Goal: Task Accomplishment & Management: Use online tool/utility

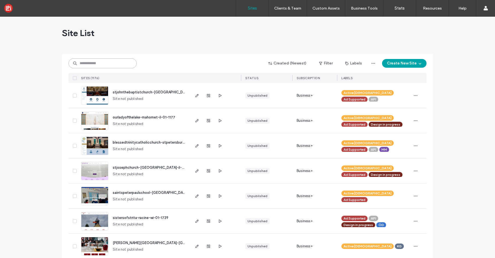
click at [100, 65] on input at bounding box center [102, 63] width 68 height 10
paste input "*******"
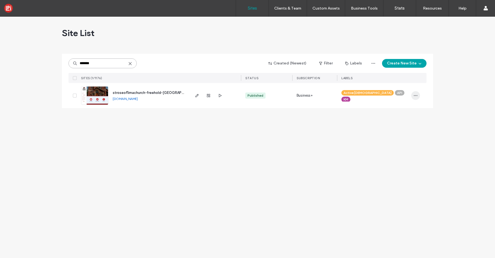
type input "*******"
click at [416, 95] on icon "button" at bounding box center [415, 95] width 4 height 4
click at [397, 132] on span "Assign Label" at bounding box center [391, 130] width 20 height 5
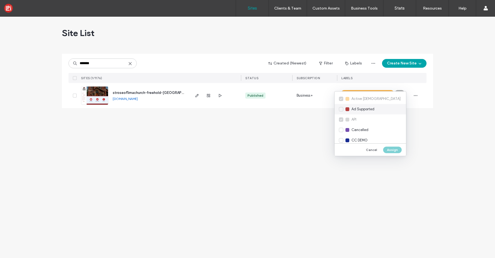
click at [340, 109] on div "Ad Supported" at bounding box center [369, 109] width 71 height 10
click at [396, 151] on button "Assign" at bounding box center [392, 149] width 19 height 7
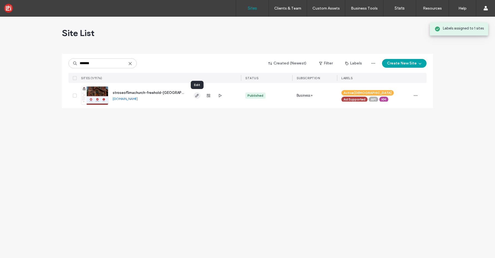
click at [197, 95] on use "button" at bounding box center [196, 95] width 3 height 3
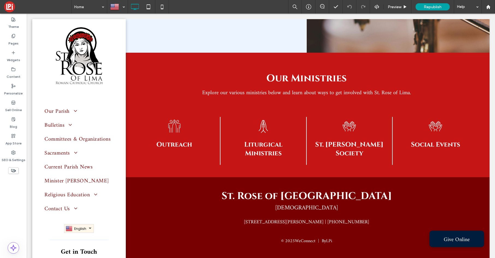
scroll to position [1260, 0]
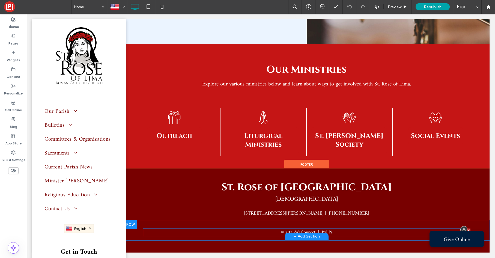
click at [333, 233] on span at bounding box center [306, 232] width 327 height 8
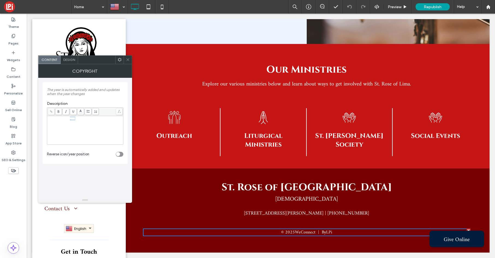
drag, startPoint x: 98, startPoint y: 122, endPoint x: 75, endPoint y: 120, distance: 23.0
click at [75, 120] on div "**********" at bounding box center [85, 129] width 74 height 27
click at [127, 59] on use at bounding box center [127, 59] width 3 height 3
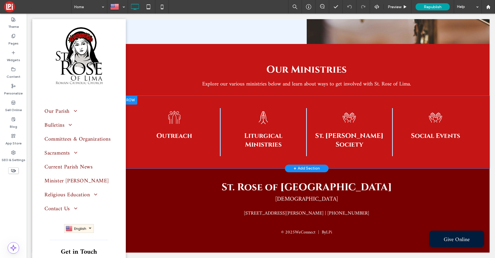
click at [311, 167] on div "+ Add Section" at bounding box center [306, 168] width 26 height 6
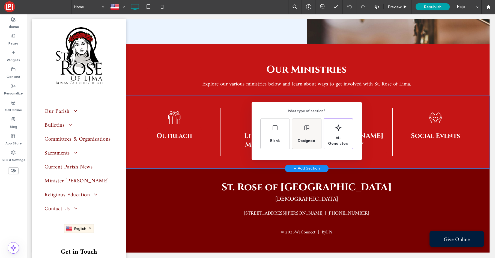
click at [312, 139] on span "Designed" at bounding box center [306, 140] width 22 height 5
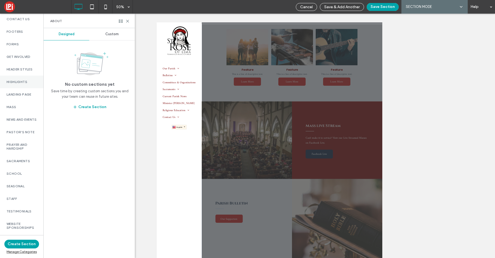
scroll to position [104, 0]
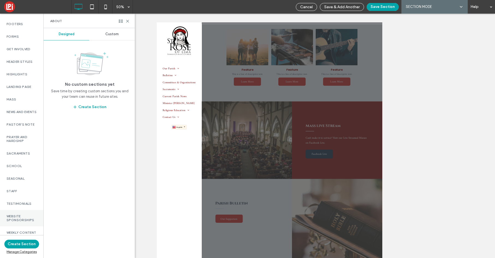
click at [24, 214] on label "Website Sponsorships" at bounding box center [22, 218] width 30 height 8
click at [114, 33] on span "Custom" at bounding box center [111, 34] width 13 height 4
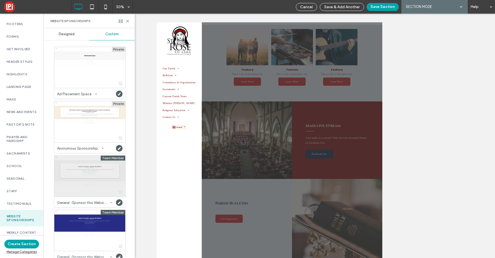
click at [95, 179] on div at bounding box center [89, 175] width 71 height 41
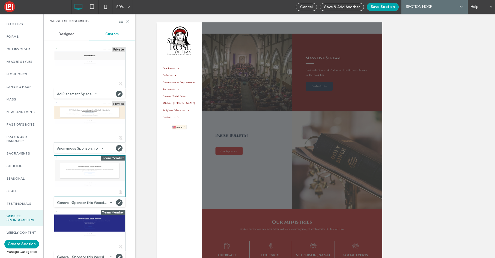
scroll to position [914, 0]
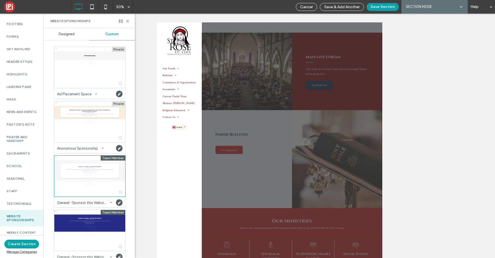
drag, startPoint x: 380, startPoint y: 8, endPoint x: 388, endPoint y: 32, distance: 24.9
click at [379, 8] on button "Save Section" at bounding box center [382, 7] width 32 height 8
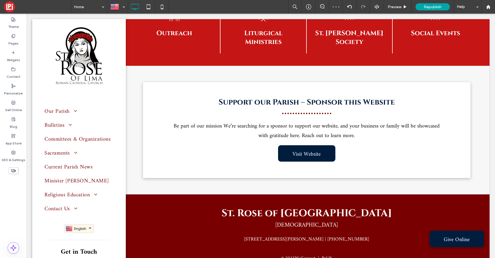
scroll to position [1355, 0]
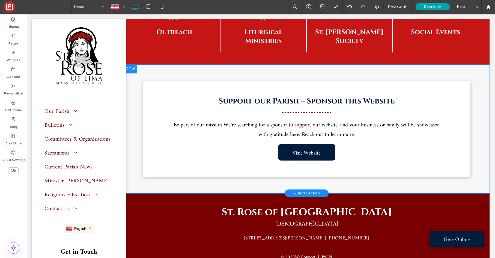
click at [226, 80] on div "Support our Parish – Sponsor this Website Be part of our mission We’re searchin…" at bounding box center [307, 129] width 366 height 128
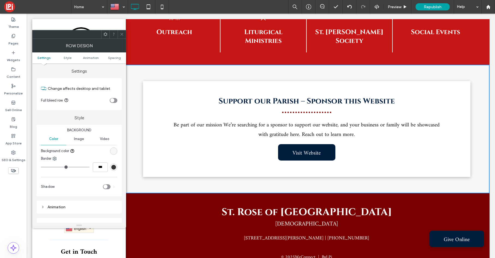
click at [113, 152] on div "rgb(247, 247, 247)" at bounding box center [113, 151] width 5 height 5
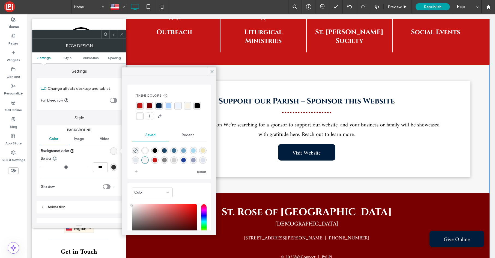
click at [139, 105] on div "rgba(197,21,21,1)" at bounding box center [139, 105] width 5 height 5
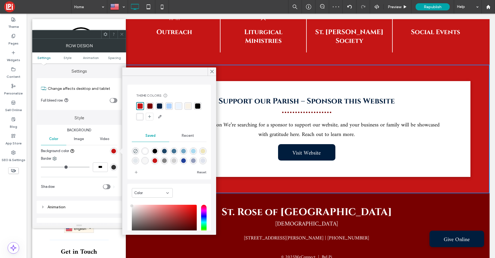
click at [189, 107] on div "rgba(253,240,213,0.50)" at bounding box center [187, 105] width 5 height 5
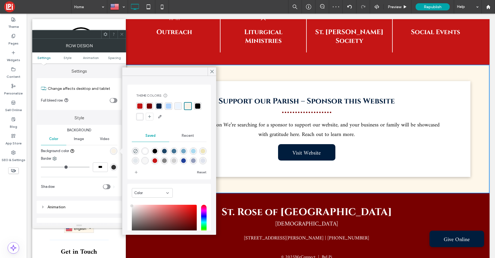
click at [137, 118] on div "rgba(255,255,255,1)" at bounding box center [139, 116] width 5 height 5
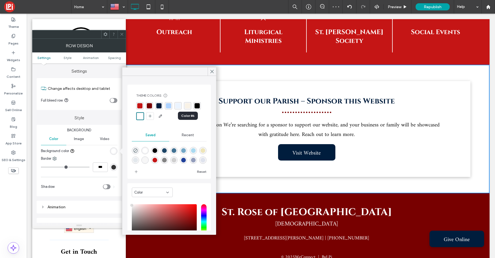
click at [186, 107] on div "rgba(253,240,213,0.50)" at bounding box center [187, 105] width 5 height 5
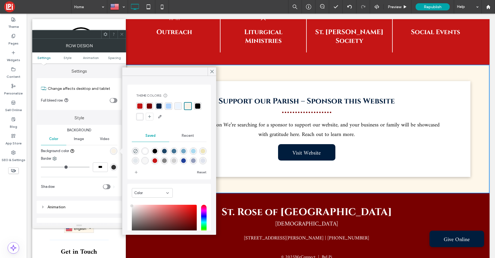
click at [178, 106] on div "rgba(235, 244, 255, 1)" at bounding box center [177, 105] width 5 height 5
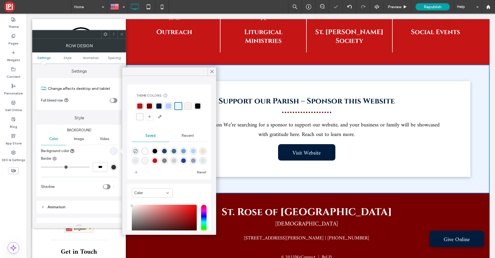
click at [188, 106] on div "rgba(253,240,213,0.50)" at bounding box center [187, 105] width 5 height 5
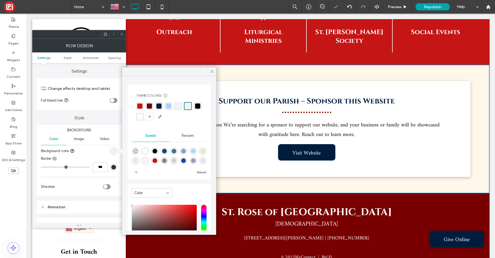
click at [212, 71] on use at bounding box center [211, 71] width 3 height 3
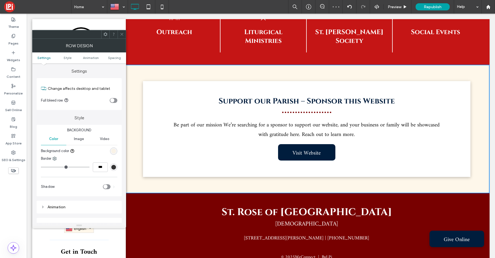
click at [122, 34] on use at bounding box center [121, 34] width 3 height 3
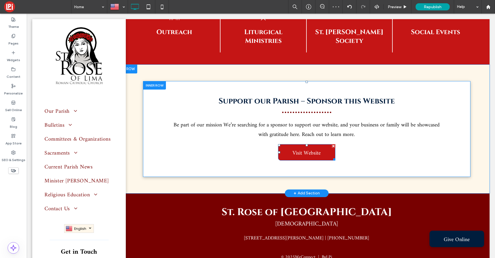
click at [291, 159] on link "Visit Website" at bounding box center [306, 152] width 57 height 16
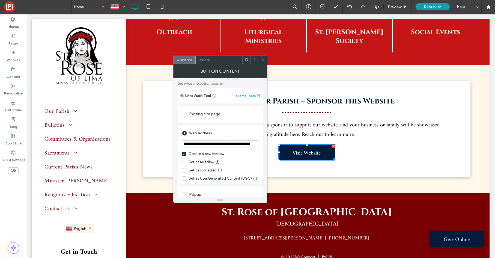
scroll to position [37, 0]
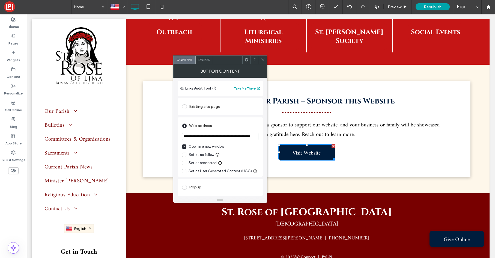
click at [185, 162] on icon at bounding box center [184, 163] width 3 height 2
click at [261, 58] on icon at bounding box center [263, 60] width 4 height 4
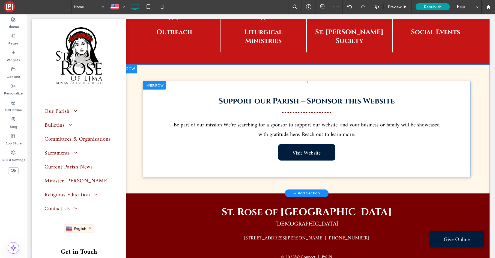
click at [157, 89] on div at bounding box center [154, 85] width 23 height 8
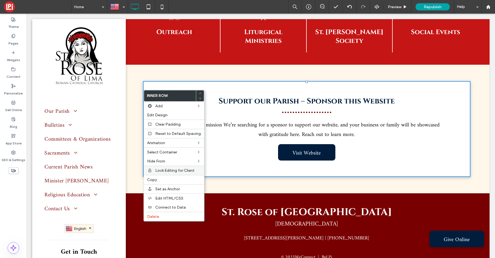
click at [183, 171] on span "Lock Editing for Client" at bounding box center [174, 170] width 39 height 5
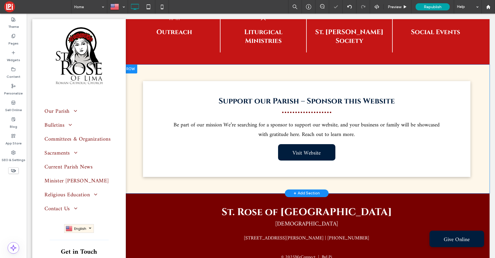
click at [131, 73] on div at bounding box center [131, 69] width 14 height 9
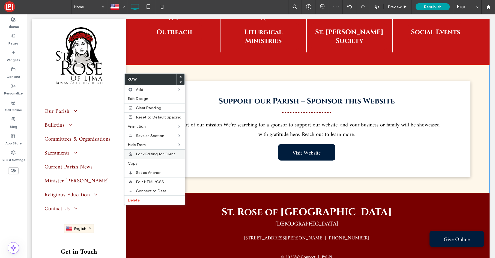
click at [154, 155] on span "Lock Editing for Client" at bounding box center [155, 154] width 39 height 5
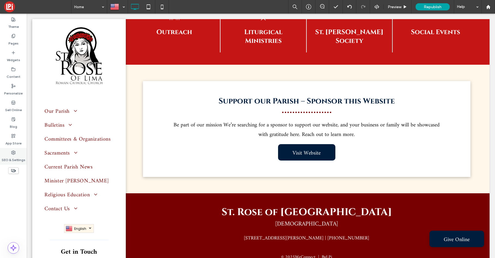
click at [16, 156] on label "SEO & Settings" at bounding box center [14, 159] width 24 height 8
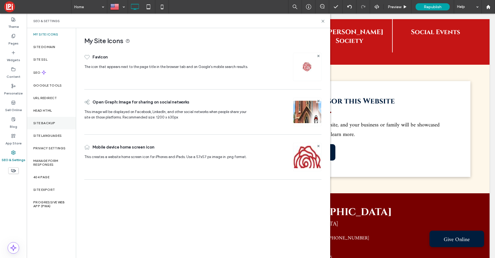
click at [49, 126] on div "Site Backup" at bounding box center [51, 123] width 49 height 13
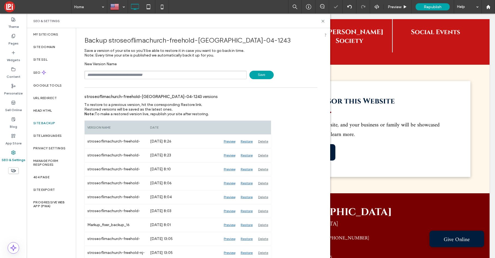
click at [119, 76] on input "text" at bounding box center [165, 75] width 162 height 8
click at [126, 75] on input "text" at bounding box center [165, 75] width 162 height 8
type input "**********"
click at [264, 75] on span "Save" at bounding box center [261, 75] width 24 height 8
click at [322, 21] on use at bounding box center [322, 21] width 2 height 2
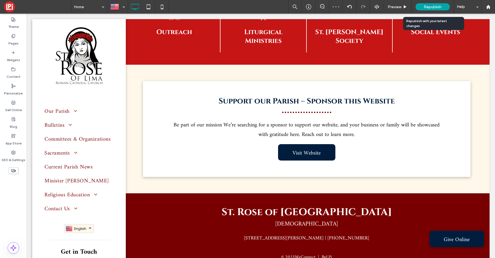
click at [430, 9] on div "Republish" at bounding box center [432, 6] width 34 height 7
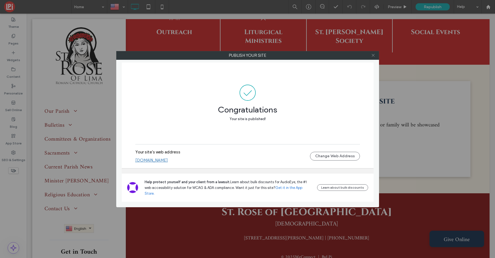
click at [373, 58] on span at bounding box center [373, 55] width 4 height 8
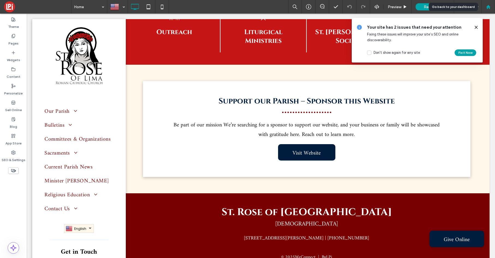
click at [487, 6] on use at bounding box center [488, 7] width 4 height 4
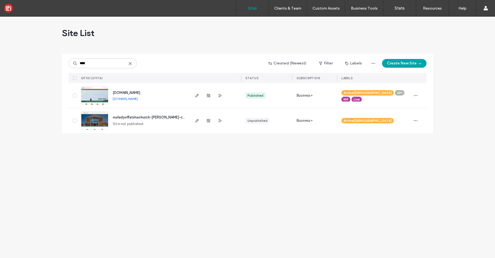
click at [130, 63] on icon at bounding box center [130, 63] width 4 height 4
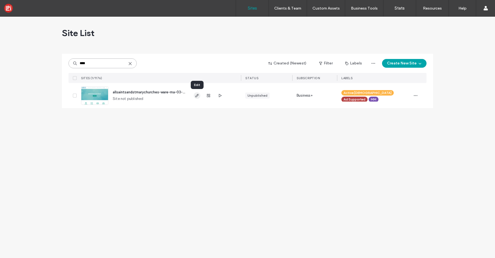
type input "****"
click at [131, 64] on icon at bounding box center [130, 63] width 4 height 4
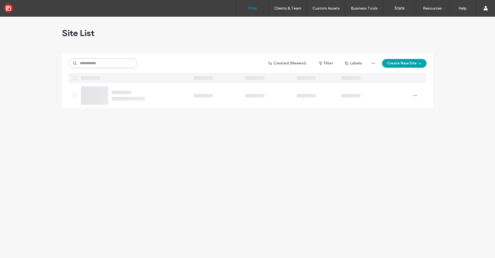
paste input "*******"
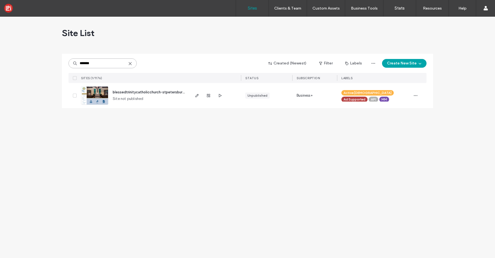
type input "*******"
click at [129, 64] on icon at bounding box center [130, 63] width 4 height 4
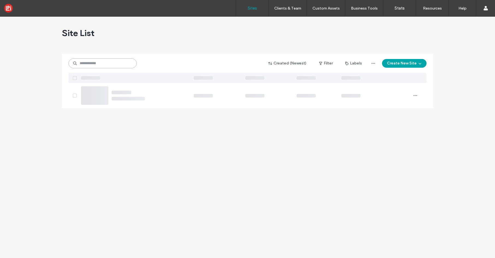
click at [109, 65] on input at bounding box center [102, 63] width 68 height 10
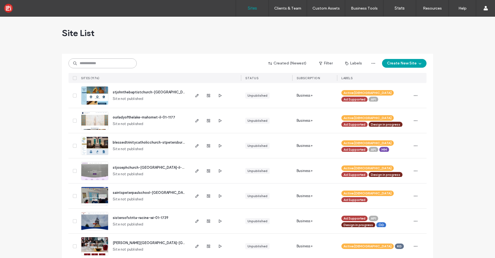
paste input "*******"
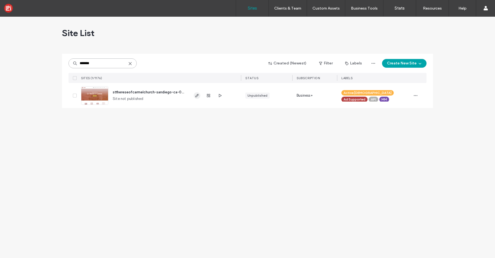
type input "*******"
drag, startPoint x: 131, startPoint y: 64, endPoint x: 118, endPoint y: 66, distance: 12.7
click at [131, 64] on use at bounding box center [130, 63] width 2 height 2
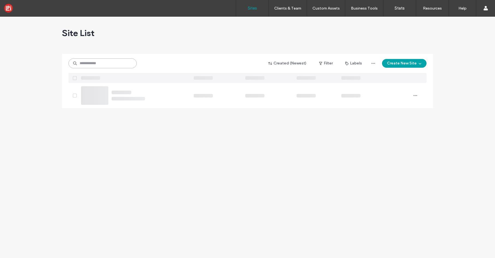
paste input "*******"
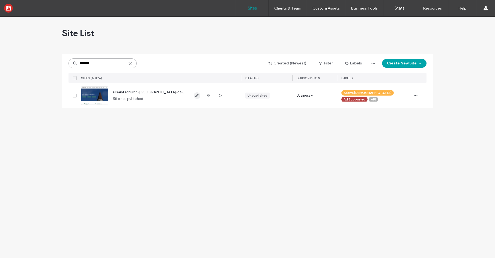
type input "*******"
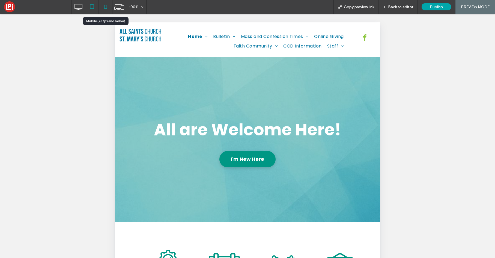
click at [106, 7] on icon at bounding box center [105, 6] width 11 height 11
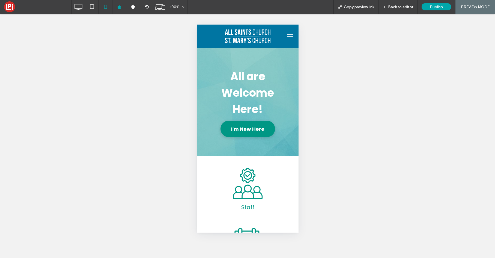
click at [287, 41] on button "menu" at bounding box center [289, 36] width 11 height 11
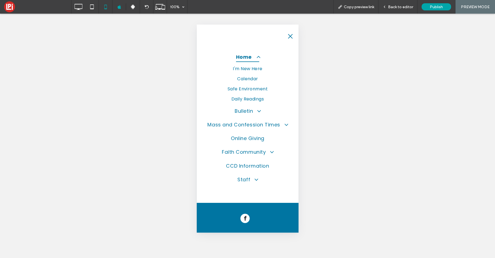
click at [286, 41] on button "menu" at bounding box center [289, 36] width 11 height 11
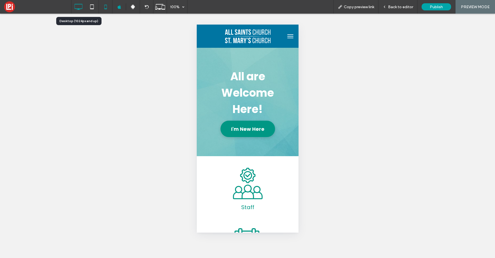
click at [77, 8] on icon at bounding box center [78, 6] width 11 height 11
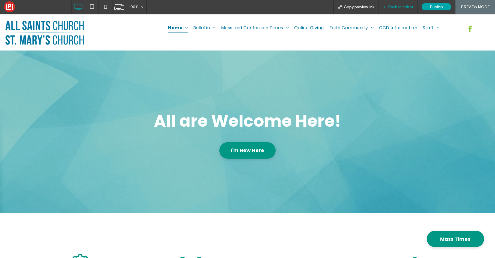
click at [399, 6] on span "Back to editor" at bounding box center [400, 7] width 25 height 5
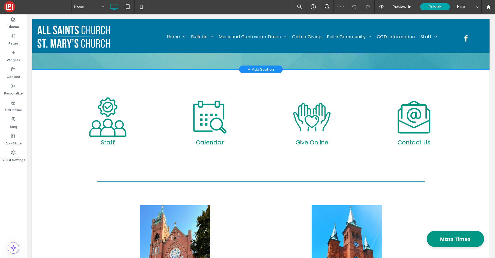
scroll to position [159, 0]
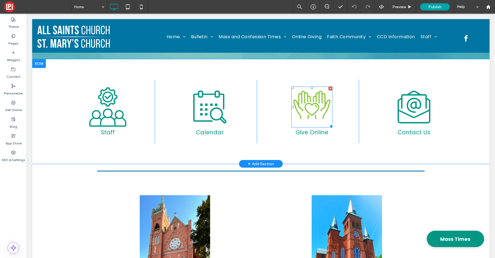
click at [305, 115] on icon at bounding box center [311, 104] width 41 height 41
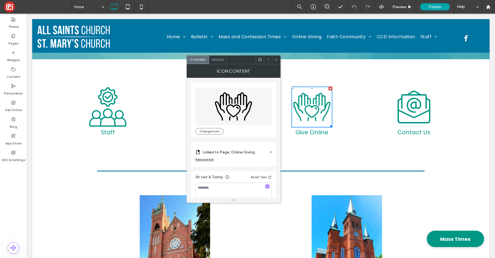
click at [278, 59] on div at bounding box center [276, 60] width 8 height 8
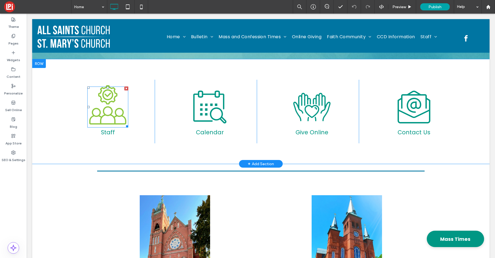
click at [98, 120] on icon at bounding box center [107, 104] width 41 height 41
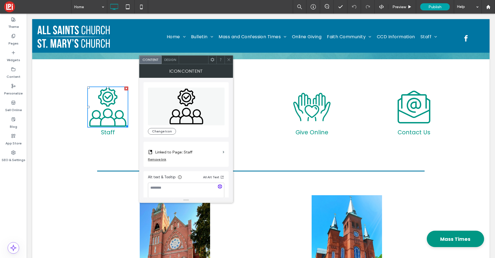
click at [229, 60] on use at bounding box center [228, 59] width 3 height 3
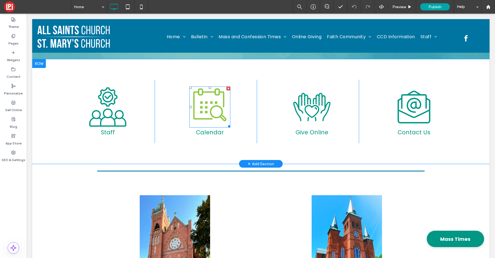
click at [210, 118] on icon at bounding box center [209, 104] width 41 height 41
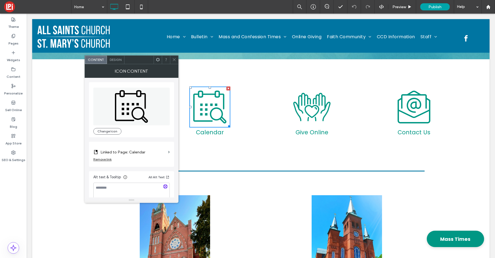
drag, startPoint x: 174, startPoint y: 58, endPoint x: 176, endPoint y: 63, distance: 5.1
click at [174, 58] on icon at bounding box center [174, 60] width 4 height 4
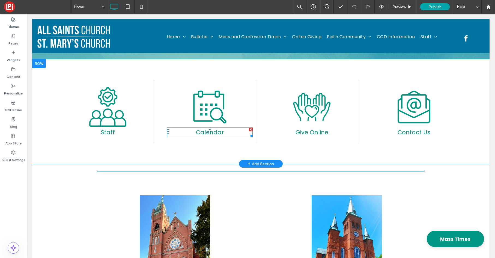
click at [226, 133] on h4 "Calendar" at bounding box center [210, 132] width 86 height 8
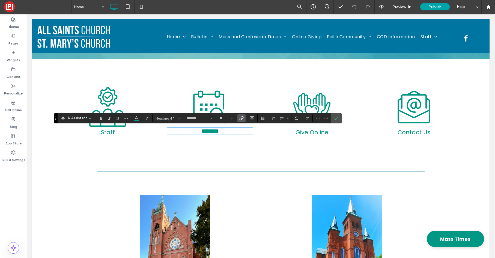
click at [240, 118] on icon "Link" at bounding box center [241, 118] width 4 height 4
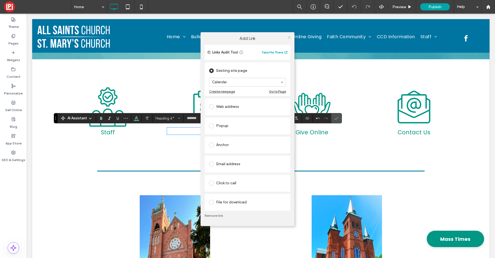
click at [291, 38] on div at bounding box center [289, 38] width 8 height 8
drag, startPoint x: 289, startPoint y: 35, endPoint x: 293, endPoint y: 47, distance: 12.8
click at [289, 35] on icon at bounding box center [289, 37] width 4 height 4
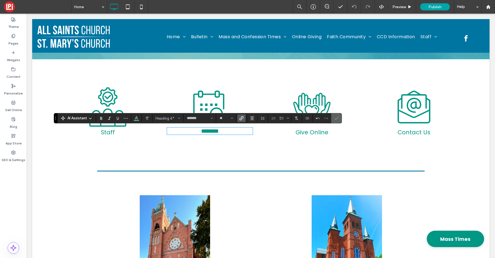
click at [336, 116] on icon "Confirm" at bounding box center [336, 118] width 4 height 4
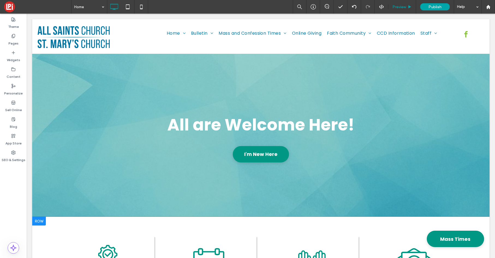
scroll to position [0, 0]
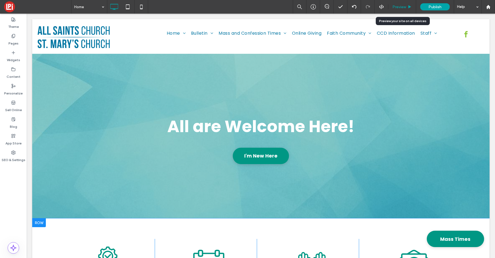
click at [400, 6] on span "Preview" at bounding box center [399, 7] width 14 height 5
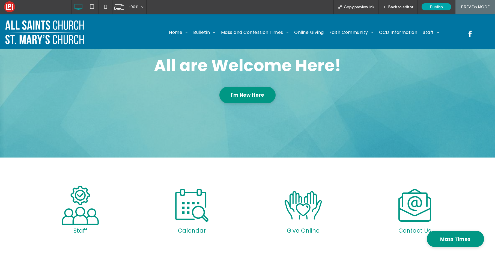
scroll to position [59, 0]
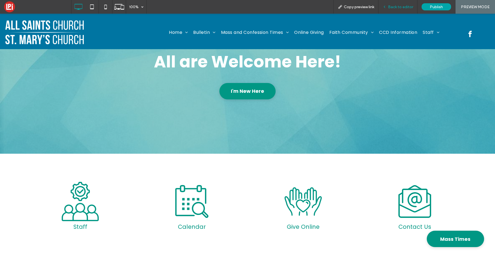
click at [394, 8] on span "Back to editor" at bounding box center [400, 7] width 25 height 5
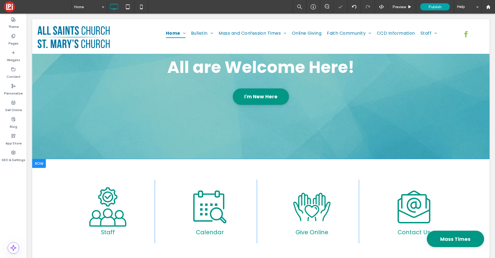
click at [276, 209] on div "Give Online Click To Paste" at bounding box center [312, 211] width 94 height 64
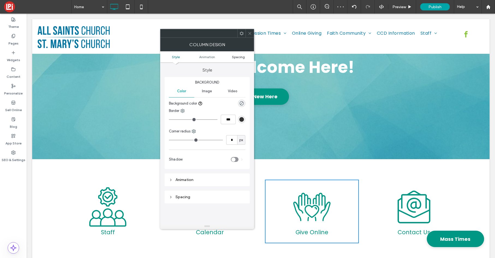
click at [240, 56] on span "Spacing" at bounding box center [238, 57] width 13 height 4
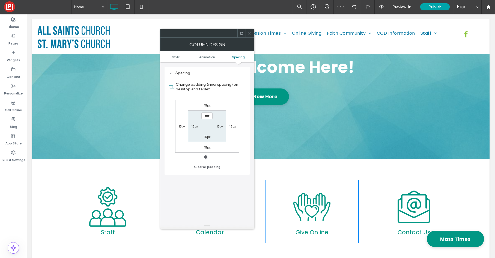
scroll to position [124, 0]
drag, startPoint x: 150, startPoint y: 8, endPoint x: 127, endPoint y: 11, distance: 23.6
click at [251, 36] on span at bounding box center [250, 33] width 4 height 8
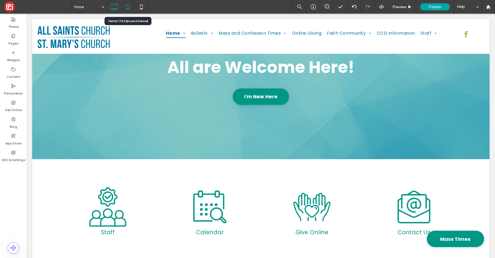
click at [126, 8] on use at bounding box center [128, 6] width 4 height 5
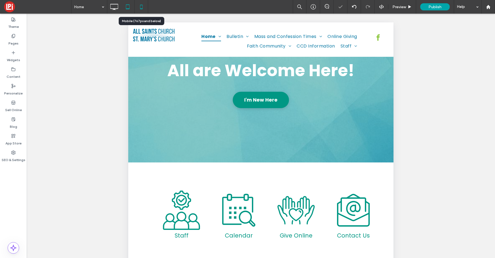
click at [141, 5] on icon at bounding box center [141, 6] width 11 height 11
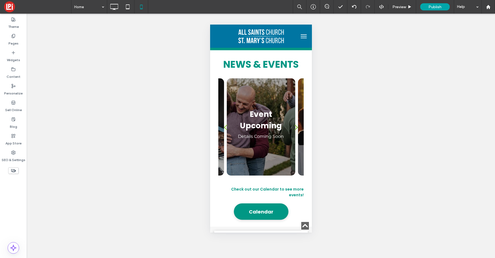
scroll to position [977, 0]
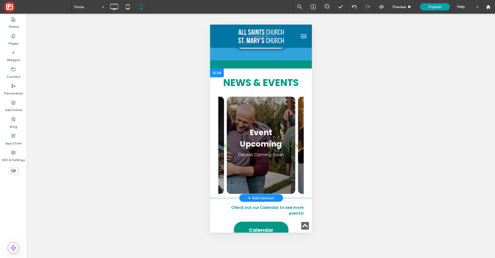
click at [211, 111] on div "News & Events Event Upcoming Details Coming Soon Event Upcoming Details Coming …" at bounding box center [261, 132] width 102 height 129
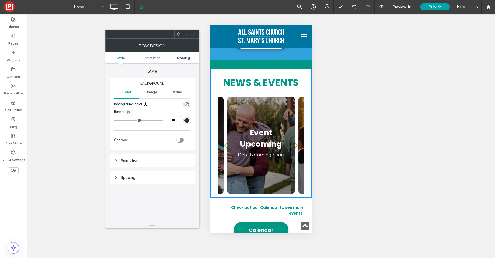
click at [181, 57] on span "Spacing" at bounding box center [183, 58] width 13 height 4
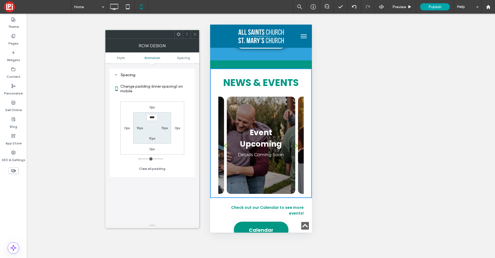
scroll to position [103, 0]
click at [165, 127] on label "15px" at bounding box center [164, 127] width 7 height 4
type input "*"
type input "***"
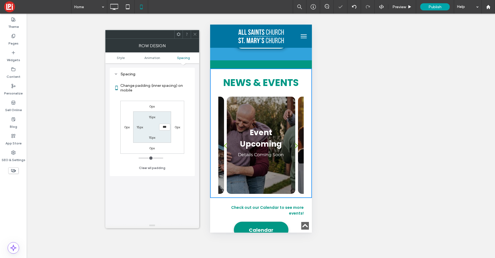
click at [143, 127] on label "15px" at bounding box center [139, 127] width 7 height 4
type input "**"
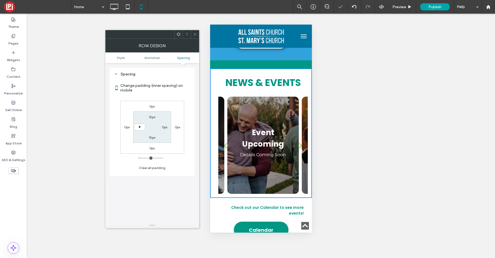
type input "*"
type input "***"
click at [154, 127] on section "15px 0px 15px ***" at bounding box center [152, 126] width 38 height 31
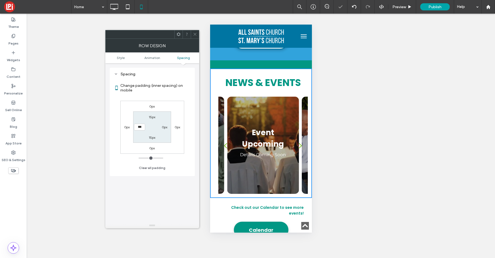
click at [194, 33] on icon at bounding box center [195, 34] width 4 height 4
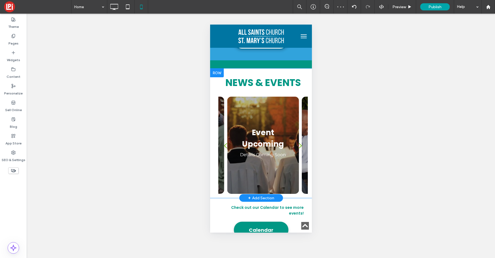
click at [216, 109] on div "News & Events Event Upcoming Details Coming Soon Event Upcoming Details Coming …" at bounding box center [263, 133] width 98 height 121
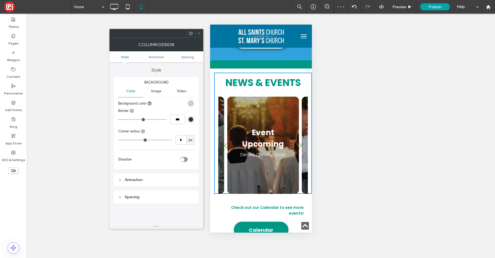
click at [186, 59] on ul "Style Animation Spacing" at bounding box center [156, 56] width 94 height 11
click at [186, 55] on span "Spacing" at bounding box center [187, 57] width 13 height 4
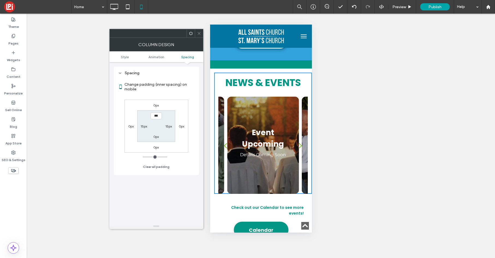
scroll to position [124, 0]
click at [167, 126] on label "15px" at bounding box center [168, 126] width 7 height 4
type input "**"
type input "*"
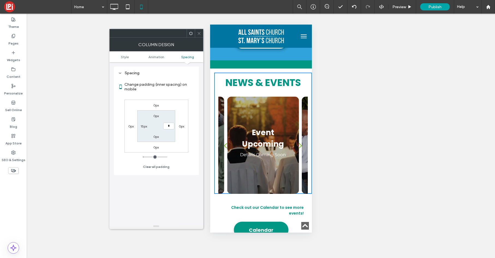
type input "***"
click at [144, 128] on div "15px" at bounding box center [143, 125] width 7 height 5
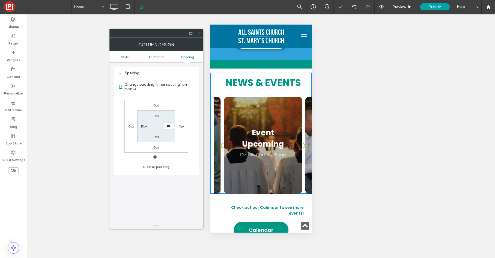
click at [153, 125] on section "0px *** 0px 15px" at bounding box center [156, 125] width 38 height 31
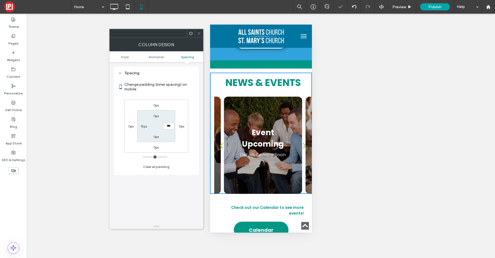
click at [144, 126] on label "15px" at bounding box center [143, 126] width 7 height 4
type input "**"
type input "*"
type input "***"
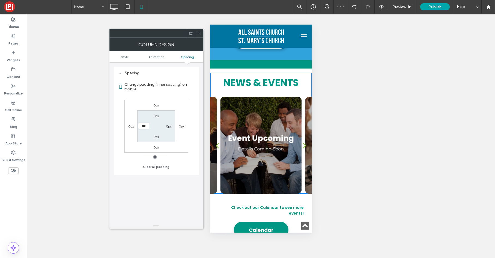
click at [153, 124] on section "0px 0px 0px ***" at bounding box center [156, 125] width 38 height 31
drag, startPoint x: 200, startPoint y: 34, endPoint x: 57, endPoint y: 99, distance: 156.8
click at [200, 34] on use at bounding box center [198, 33] width 3 height 3
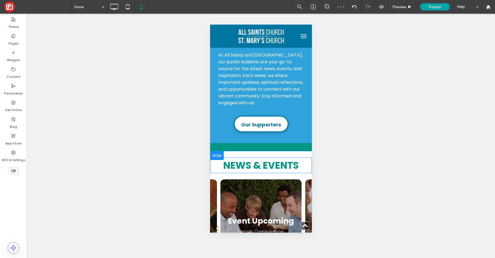
scroll to position [893, 0]
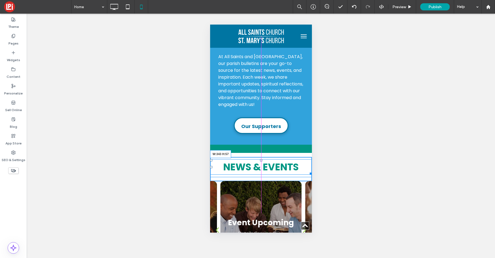
drag, startPoint x: 309, startPoint y: 144, endPoint x: 305, endPoint y: 145, distance: 4.1
click at [307, 170] on div at bounding box center [309, 172] width 4 height 4
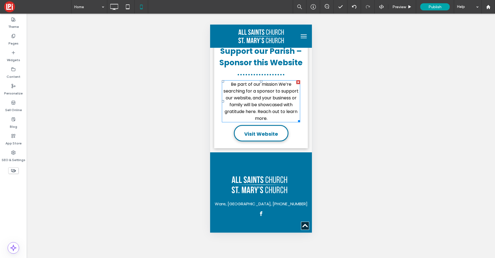
scroll to position [1180, 0]
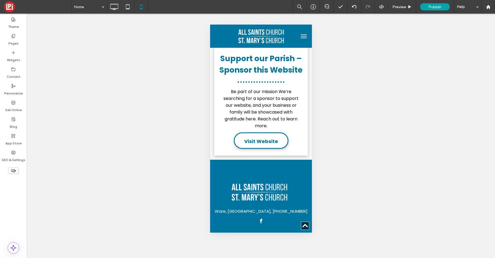
click at [302, 39] on button "menu" at bounding box center [303, 36] width 11 height 11
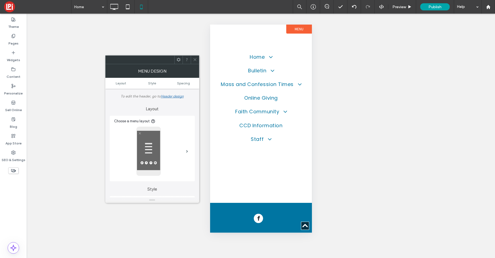
click at [194, 58] on icon at bounding box center [195, 60] width 4 height 4
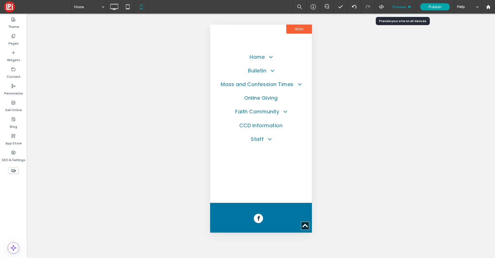
click at [404, 6] on span "Preview" at bounding box center [399, 7] width 14 height 5
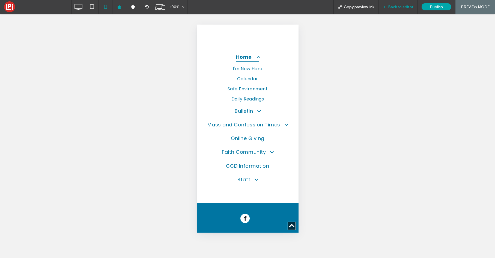
click at [399, 5] on span "Back to editor" at bounding box center [400, 7] width 25 height 5
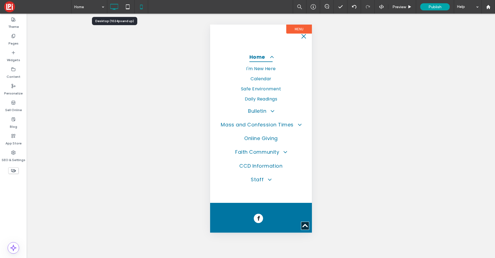
click at [113, 6] on icon at bounding box center [114, 6] width 11 height 11
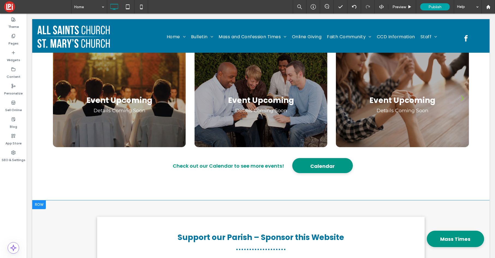
scroll to position [786, 0]
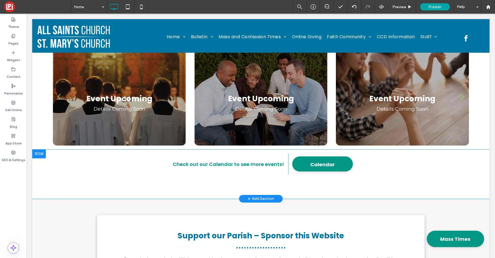
click at [269, 197] on div "+ Add Section" at bounding box center [261, 198] width 26 height 6
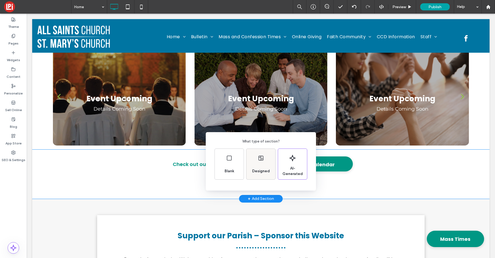
click at [268, 161] on div "Designed" at bounding box center [260, 164] width 29 height 31
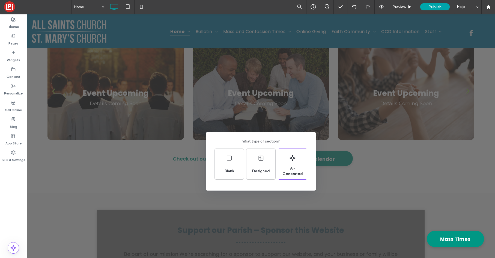
scroll to position [467, 0]
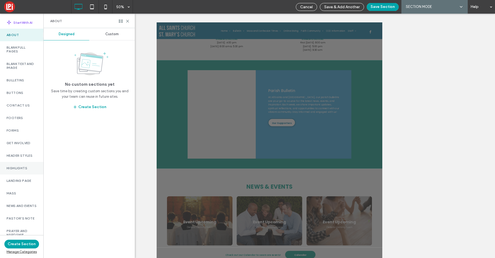
click at [17, 169] on label "Highlights" at bounding box center [22, 168] width 30 height 4
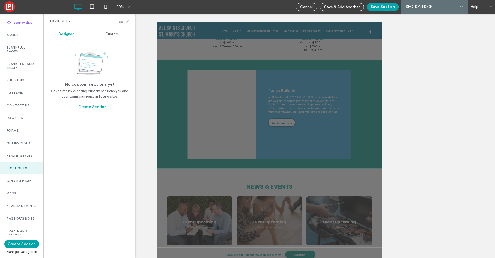
click at [113, 33] on span "Custom" at bounding box center [111, 34] width 13 height 4
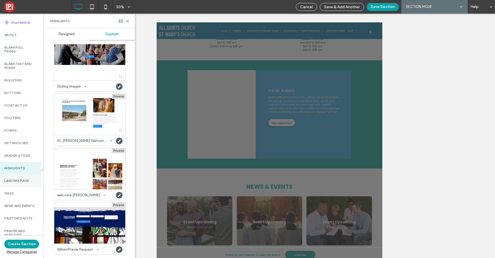
scroll to position [0, 0]
click at [22, 143] on label "Get Involved" at bounding box center [22, 143] width 30 height 4
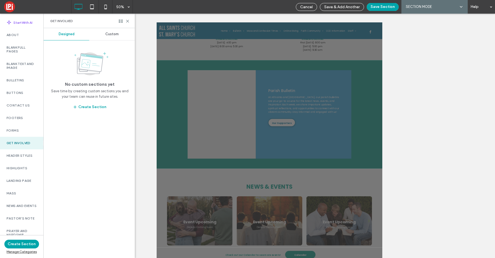
drag, startPoint x: 112, startPoint y: 32, endPoint x: 111, endPoint y: 37, distance: 5.0
click at [112, 32] on span "Custom" at bounding box center [111, 34] width 13 height 4
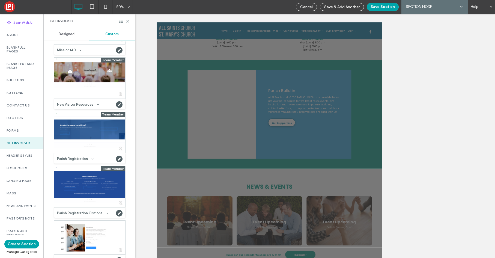
scroll to position [405, 0]
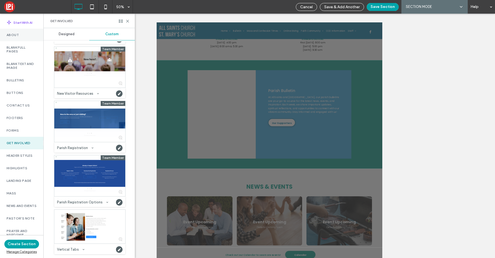
click at [18, 39] on div "About" at bounding box center [21, 35] width 43 height 13
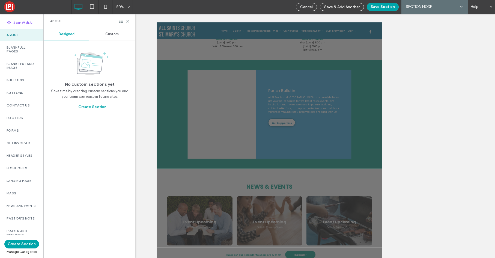
click at [111, 35] on span "Custom" at bounding box center [111, 34] width 13 height 4
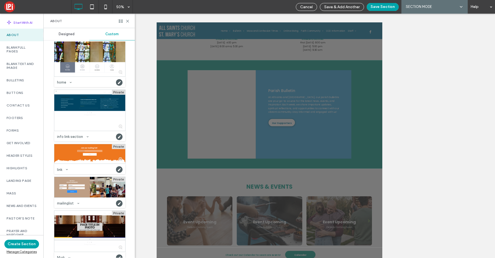
scroll to position [674, 0]
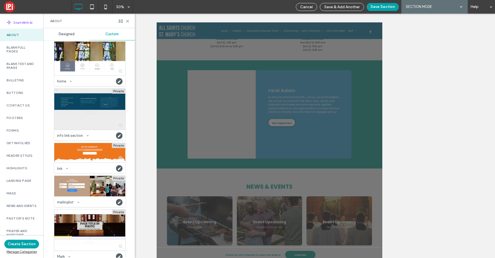
click at [109, 113] on div at bounding box center [89, 109] width 71 height 41
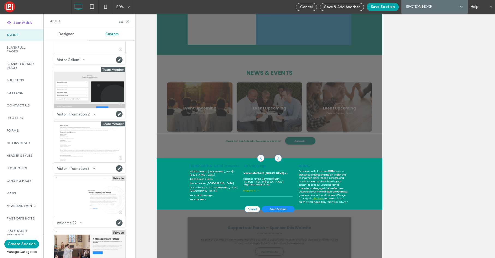
scroll to position [1801, 0]
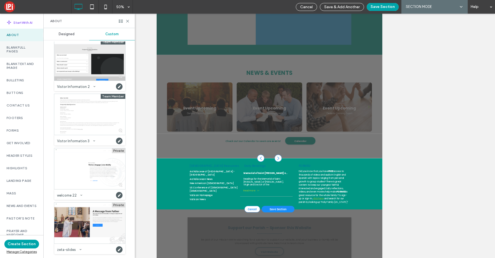
click at [14, 49] on label "Blank Full Pages" at bounding box center [22, 50] width 30 height 8
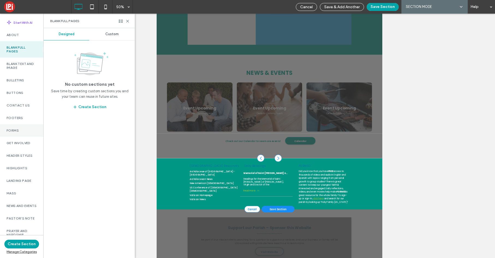
click at [18, 130] on label "Forms" at bounding box center [22, 130] width 30 height 4
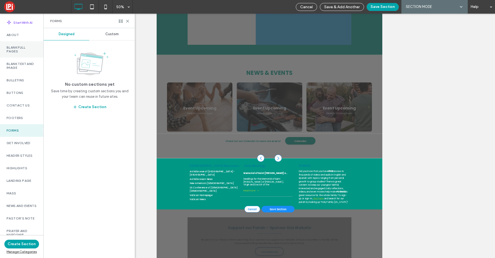
click at [21, 48] on label "Blank Full Pages" at bounding box center [22, 50] width 30 height 8
click at [115, 35] on span "Custom" at bounding box center [111, 34] width 13 height 4
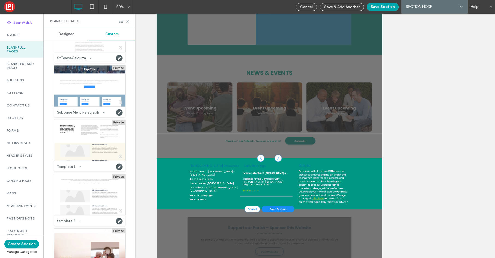
scroll to position [2253, 0]
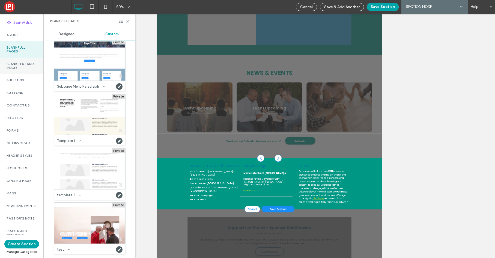
click at [9, 65] on label "Blank Text and Image" at bounding box center [22, 66] width 30 height 8
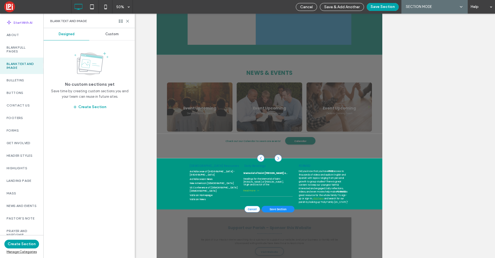
click at [110, 33] on span "Custom" at bounding box center [111, 34] width 13 height 4
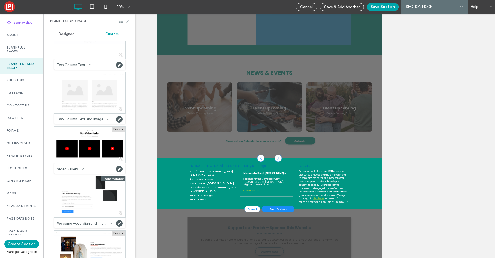
scroll to position [2389, 0]
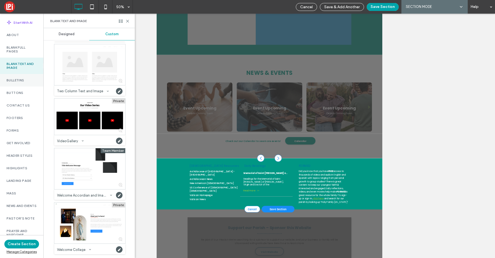
click at [24, 84] on div "Bulletins" at bounding box center [21, 80] width 43 height 13
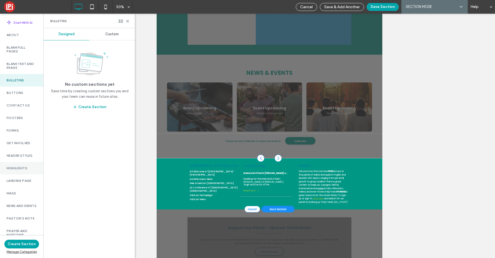
click at [16, 170] on div "Highlights" at bounding box center [21, 168] width 43 height 13
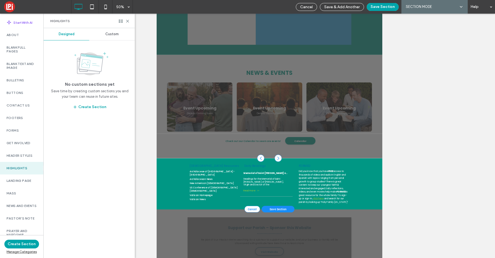
click at [113, 34] on span "Custom" at bounding box center [111, 34] width 13 height 4
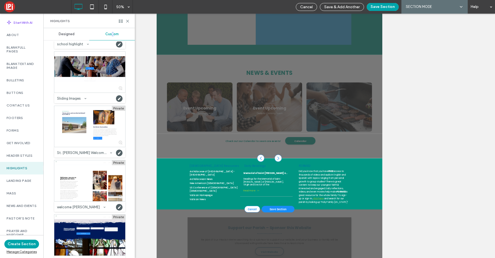
scroll to position [1774, 0]
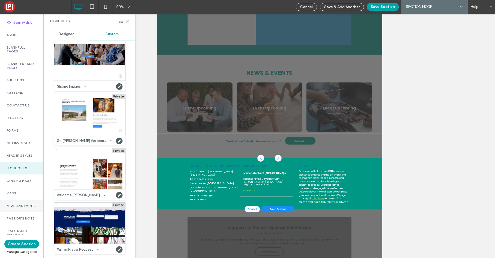
click at [18, 206] on label "News and Events" at bounding box center [22, 206] width 30 height 4
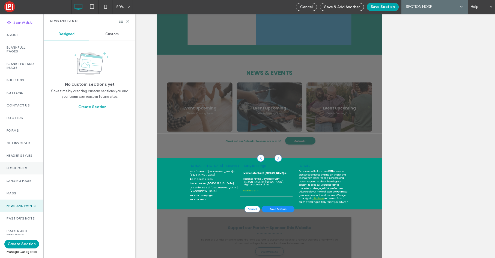
click at [15, 168] on label "Highlights" at bounding box center [22, 168] width 30 height 4
drag, startPoint x: 111, startPoint y: 35, endPoint x: 145, endPoint y: 121, distance: 93.2
click at [111, 35] on span "Custom" at bounding box center [111, 34] width 13 height 4
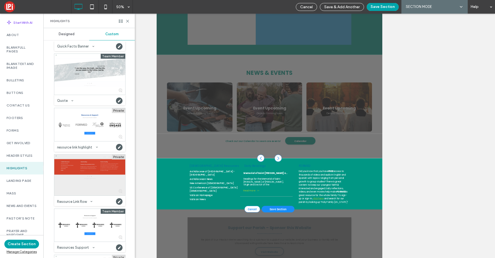
scroll to position [1452, 0]
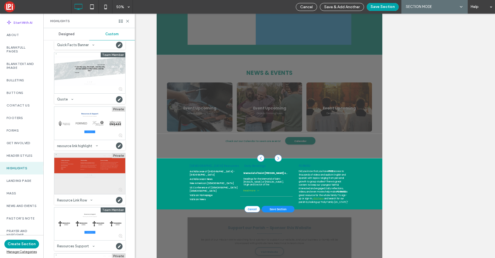
click at [87, 181] on div at bounding box center [89, 173] width 71 height 41
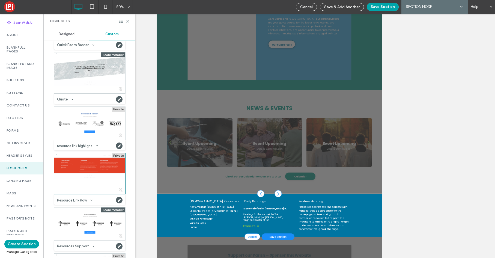
scroll to position [49, 0]
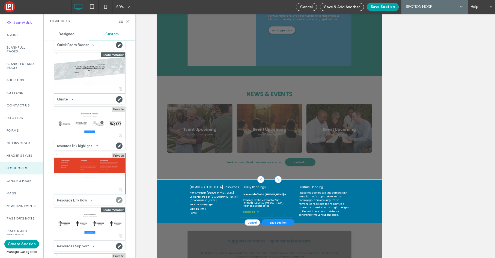
click at [119, 201] on use at bounding box center [119, 200] width 7 height 7
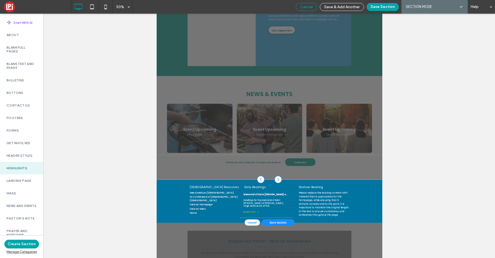
click at [303, 8] on span "Cancel" at bounding box center [306, 7] width 13 height 5
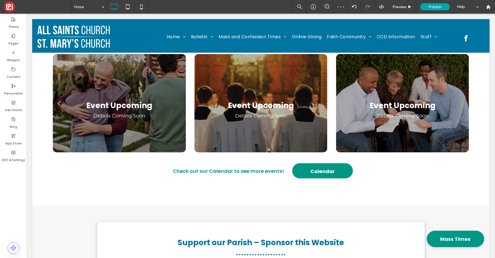
scroll to position [771, 0]
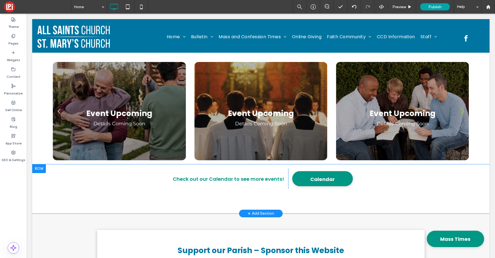
click at [260, 212] on div "+ Add Section" at bounding box center [261, 213] width 26 height 6
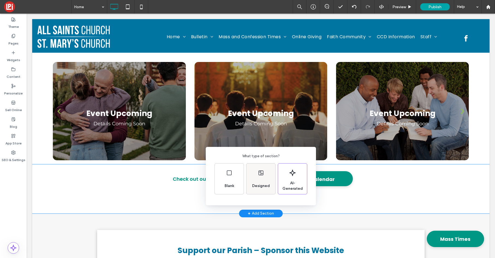
click at [258, 181] on div "Designed" at bounding box center [261, 186] width 22 height 12
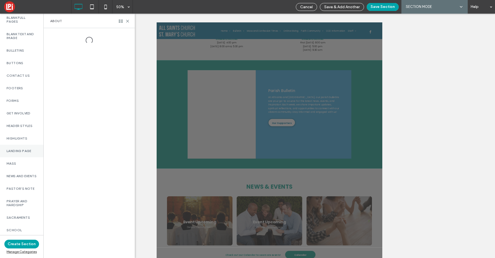
scroll to position [30, 0]
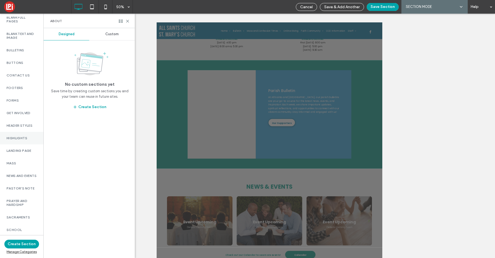
click at [16, 139] on label "Highlights" at bounding box center [22, 138] width 30 height 4
click at [115, 34] on span "Custom" at bounding box center [111, 34] width 13 height 4
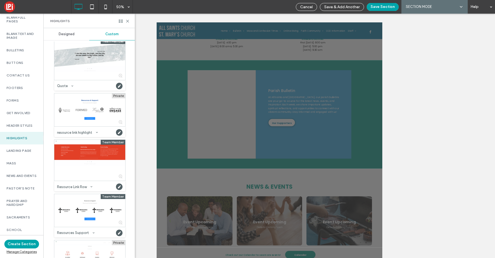
scroll to position [1467, 0]
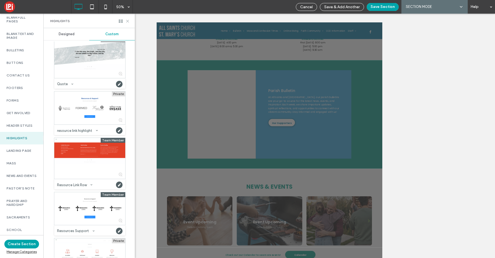
click at [128, 20] on icon at bounding box center [127, 21] width 4 height 4
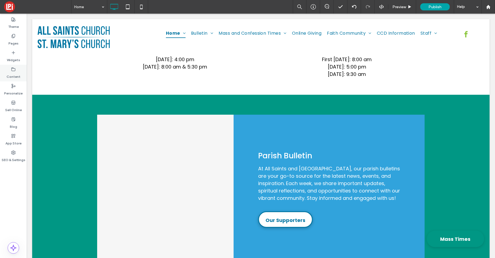
click at [13, 70] on icon at bounding box center [13, 69] width 4 height 4
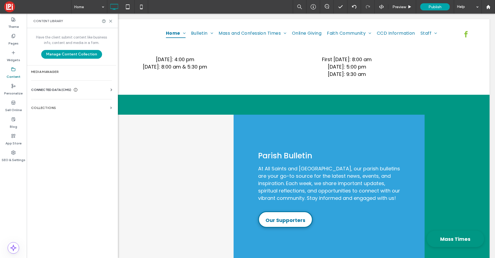
click at [47, 91] on span "CONNECTED DATA (CMS)" at bounding box center [51, 89] width 40 height 5
click at [53, 100] on section "Business Info" at bounding box center [72, 103] width 83 height 13
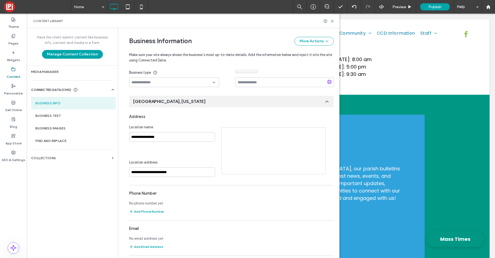
scroll to position [58, 0]
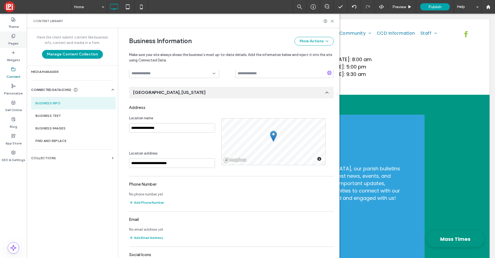
click at [13, 37] on use at bounding box center [13, 36] width 3 height 4
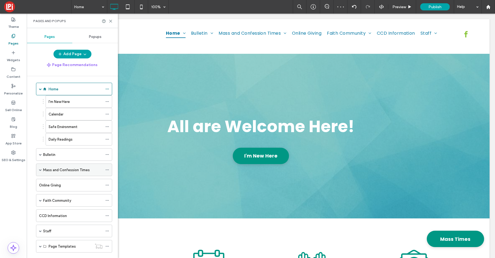
scroll to position [0, 0]
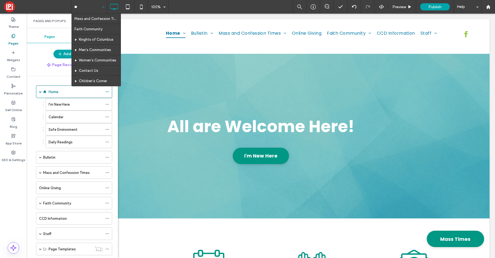
type input "***"
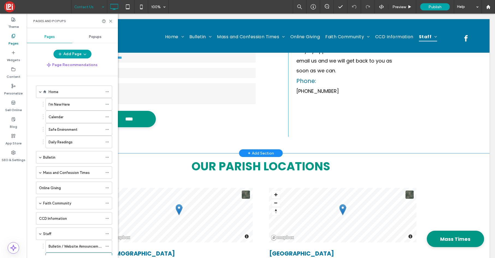
scroll to position [144, 0]
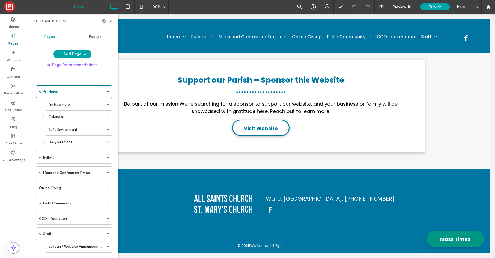
scroll to position [941, 0]
click at [111, 20] on icon at bounding box center [111, 21] width 4 height 4
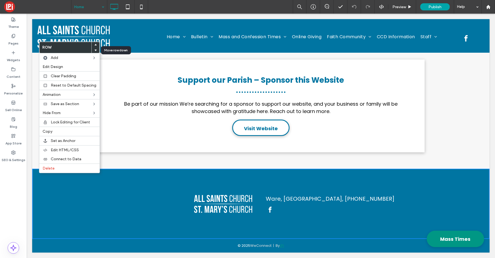
click at [95, 50] on icon at bounding box center [95, 50] width 2 height 2
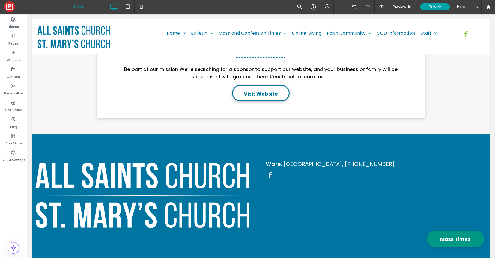
scroll to position [991, 0]
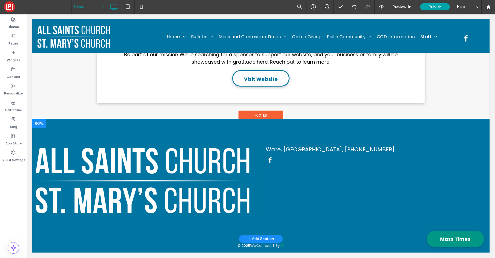
click at [38, 124] on div at bounding box center [39, 123] width 14 height 9
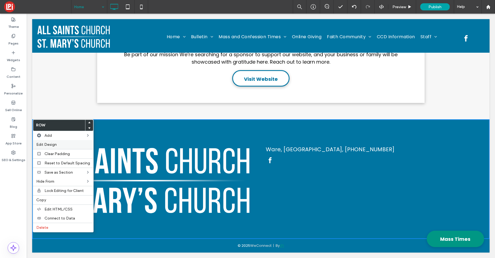
click at [48, 146] on span "Edit Design" at bounding box center [46, 144] width 20 height 5
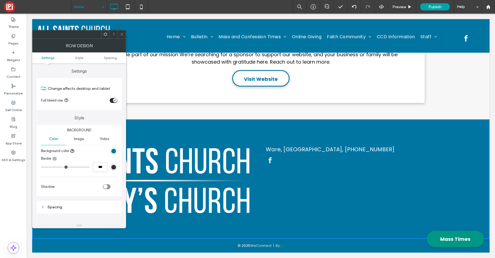
click at [113, 100] on div "toggle" at bounding box center [115, 100] width 4 height 4
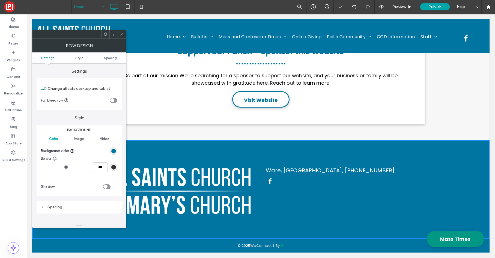
click at [121, 34] on use at bounding box center [121, 34] width 3 height 3
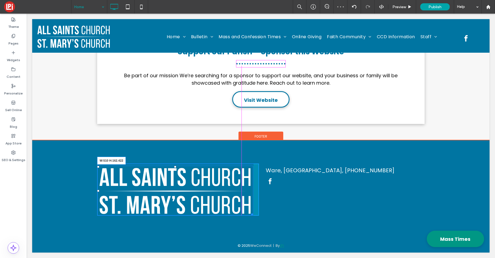
scroll to position [969, 0]
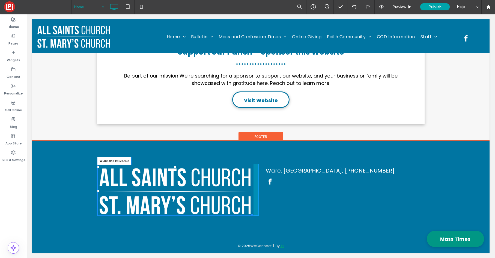
drag, startPoint x: 251, startPoint y: 214, endPoint x: 185, endPoint y: 198, distance: 67.6
click at [185, 198] on div "W:388.047 H:124.422" at bounding box center [175, 191] width 156 height 50
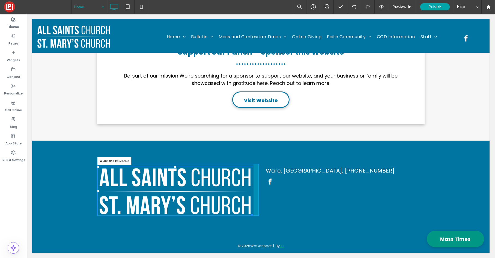
scroll to position [953, 0]
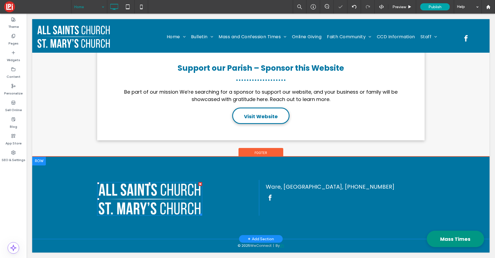
click at [165, 192] on img at bounding box center [149, 199] width 105 height 34
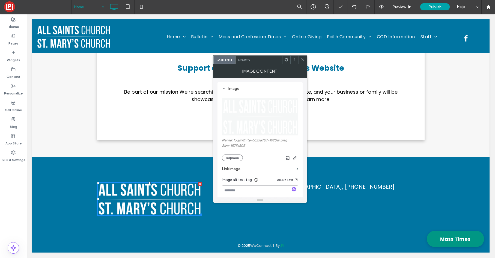
click at [243, 55] on div "Content Design" at bounding box center [260, 59] width 94 height 9
click at [246, 62] on div "Design" at bounding box center [243, 60] width 17 height 8
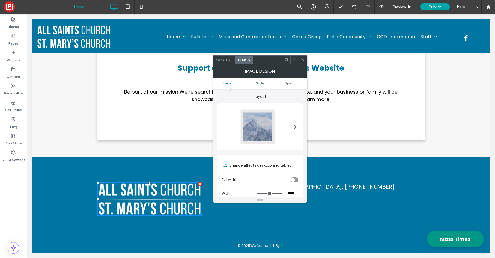
click at [292, 193] on input "*****" at bounding box center [291, 193] width 14 height 7
type input "*****"
type input "***"
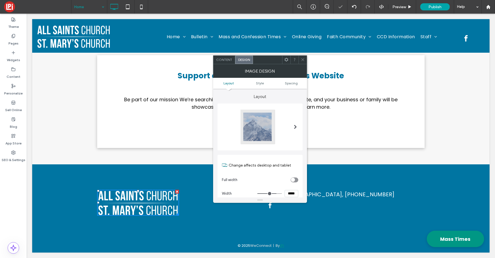
click at [284, 60] on icon at bounding box center [286, 60] width 4 height 4
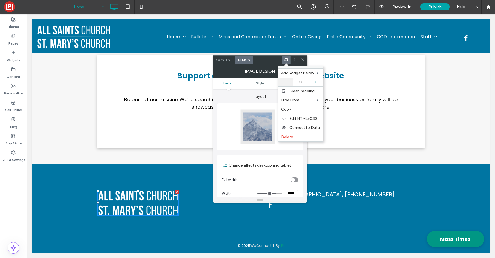
drag, startPoint x: 296, startPoint y: 83, endPoint x: 291, endPoint y: 83, distance: 4.4
click at [296, 83] on div at bounding box center [300, 82] width 10 height 4
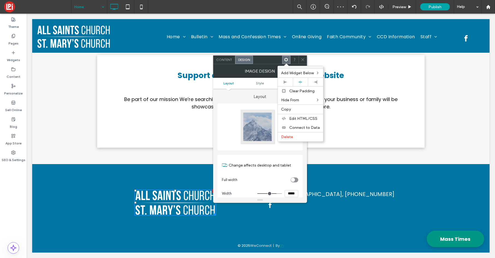
click at [302, 58] on icon at bounding box center [302, 60] width 4 height 4
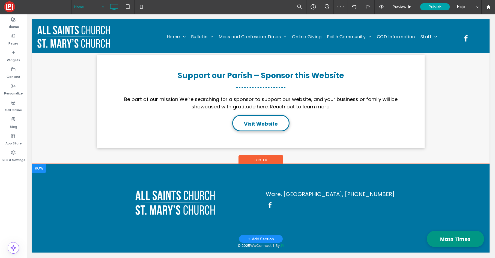
click at [112, 186] on div "Click To Paste Click To Paste Ware, MA, 413-967-4963 Click To Paste Click To Pa…" at bounding box center [260, 201] width 457 height 75
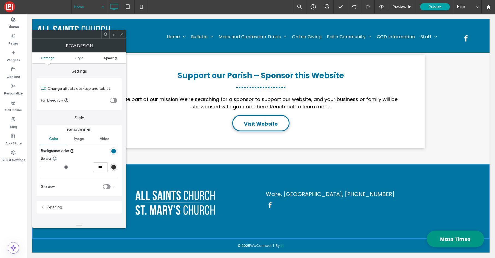
drag, startPoint x: 111, startPoint y: 59, endPoint x: 106, endPoint y: 58, distance: 5.5
click at [111, 59] on span "Spacing" at bounding box center [110, 58] width 13 height 4
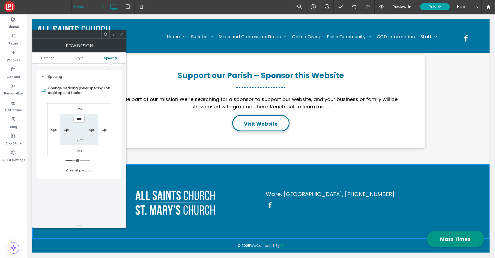
scroll to position [133, 0]
click at [80, 138] on label "85px" at bounding box center [79, 137] width 7 height 4
type input "**"
type input "****"
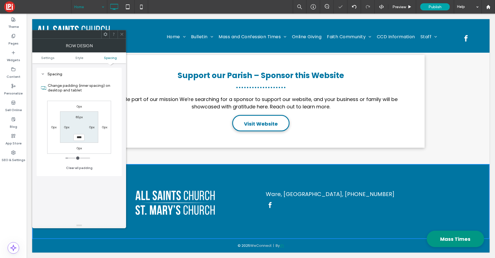
scroll to position [931, 0]
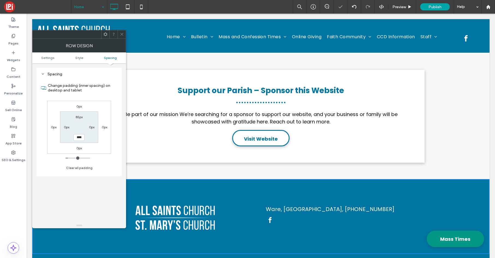
click at [78, 125] on section "85px 0px **** 0px" at bounding box center [79, 126] width 38 height 31
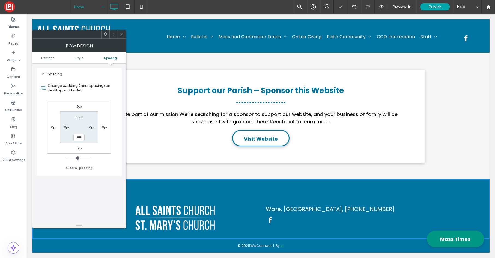
drag, startPoint x: 122, startPoint y: 34, endPoint x: 120, endPoint y: 31, distance: 2.9
click at [122, 34] on icon at bounding box center [122, 34] width 4 height 4
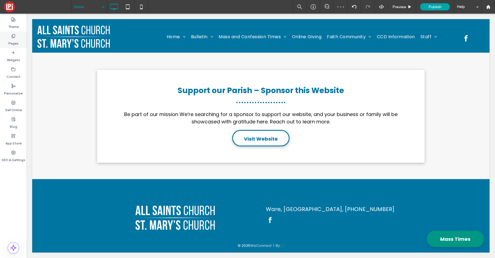
click at [13, 38] on label "Pages" at bounding box center [13, 42] width 10 height 8
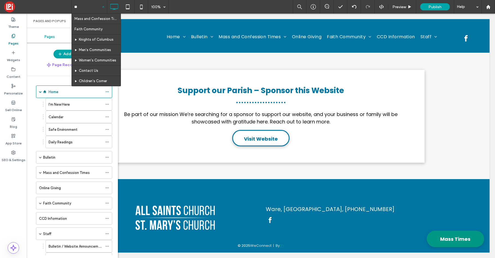
type input "***"
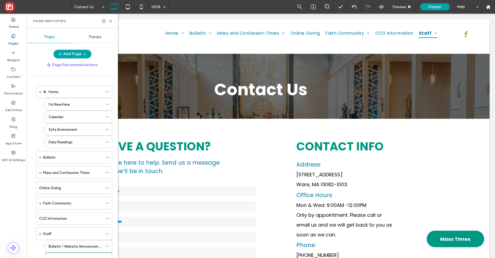
scroll to position [0, 0]
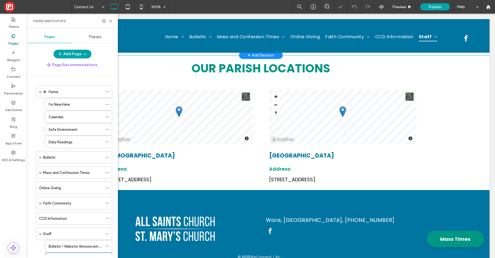
scroll to position [273, 0]
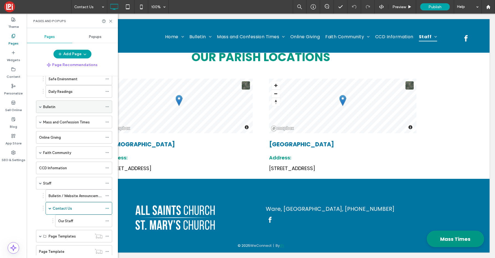
click at [41, 107] on span at bounding box center [40, 106] width 3 height 3
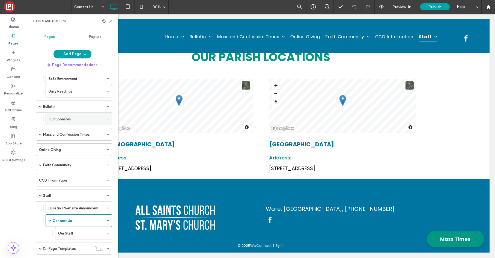
click at [62, 121] on label "Our Sponsors" at bounding box center [60, 119] width 22 height 10
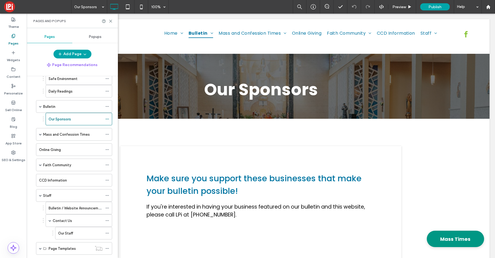
scroll to position [0, 0]
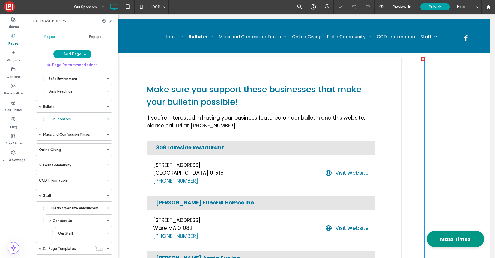
scroll to position [91, 0]
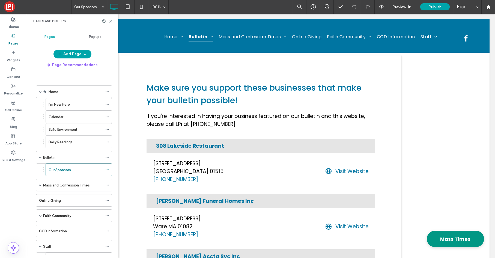
drag, startPoint x: 62, startPoint y: 107, endPoint x: 61, endPoint y: 116, distance: 9.6
click at [62, 107] on label "I'm New Here" at bounding box center [59, 105] width 21 height 10
click at [112, 22] on use at bounding box center [110, 21] width 2 height 2
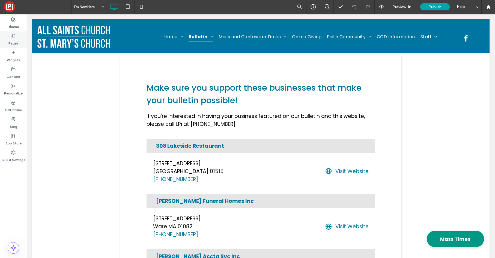
click at [13, 42] on label "Pages" at bounding box center [13, 42] width 10 height 8
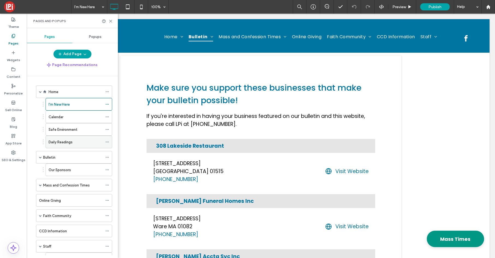
scroll to position [8, 0]
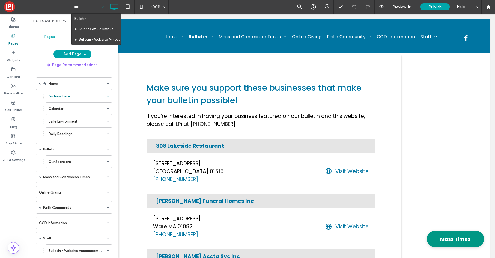
type input "****"
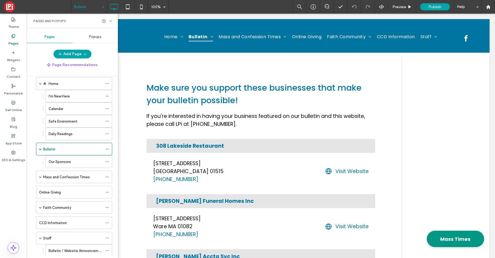
click at [109, 21] on icon at bounding box center [111, 21] width 4 height 4
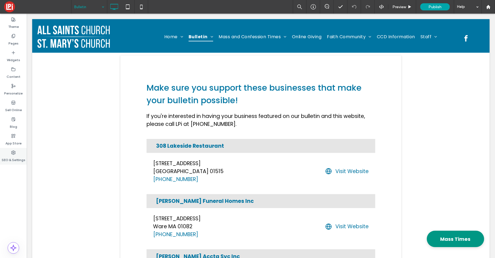
drag, startPoint x: 14, startPoint y: 151, endPoint x: 11, endPoint y: 150, distance: 2.8
click at [11, 150] on icon at bounding box center [13, 152] width 4 height 4
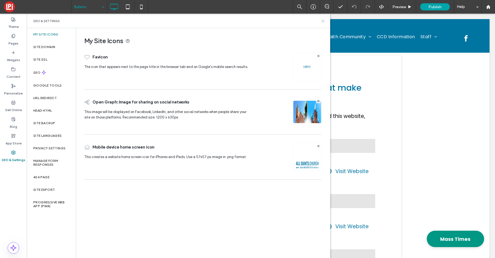
click at [323, 22] on icon at bounding box center [323, 21] width 4 height 4
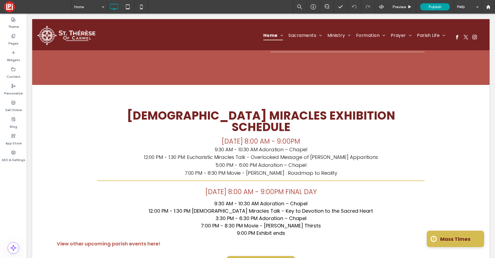
scroll to position [969, 0]
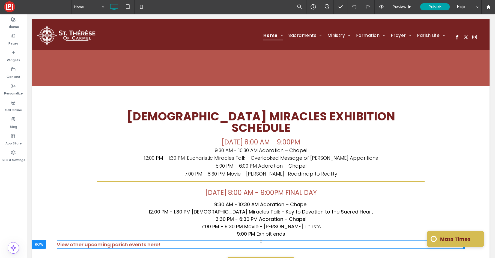
click at [144, 241] on span "View other upcoming parish events here!" at bounding box center [109, 244] width 104 height 7
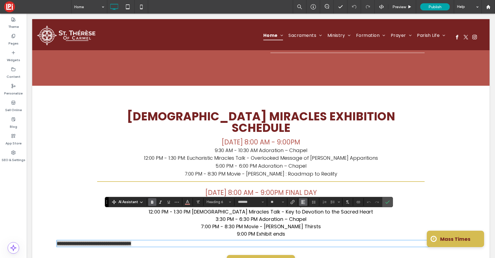
click at [303, 203] on icon "Alignment" at bounding box center [303, 202] width 4 height 4
click at [309, 178] on div "ui.textEditor.alignment.center" at bounding box center [308, 177] width 7 height 4
click at [387, 203] on icon "Confirm" at bounding box center [387, 202] width 4 height 4
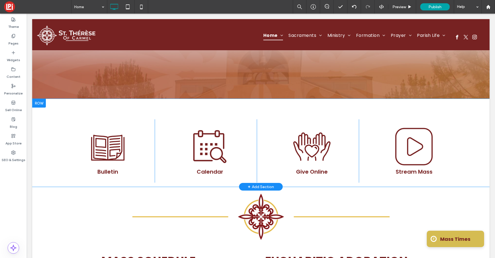
scroll to position [132, 0]
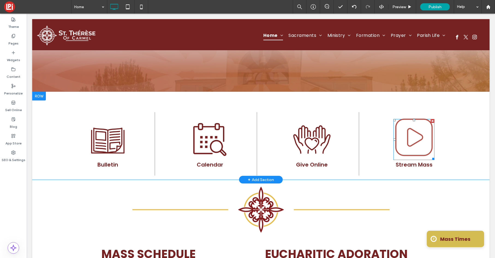
click at [417, 146] on icon at bounding box center [413, 137] width 41 height 41
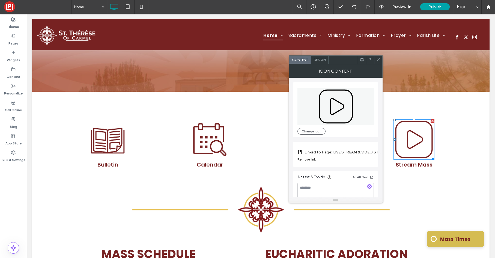
drag, startPoint x: 376, startPoint y: 59, endPoint x: 320, endPoint y: 116, distance: 80.6
click at [376, 59] on icon at bounding box center [378, 60] width 4 height 4
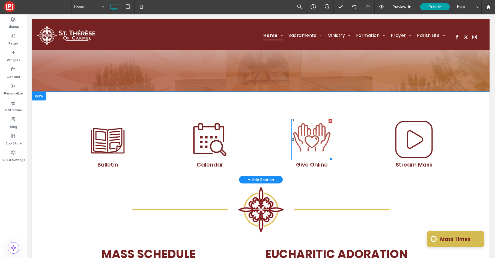
click at [310, 136] on icon at bounding box center [311, 141] width 15 height 13
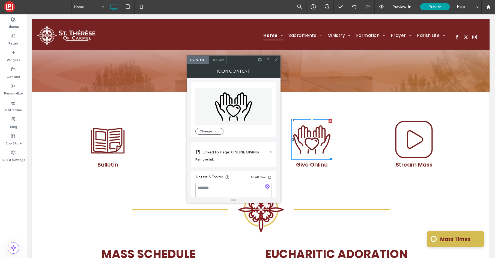
drag, startPoint x: 277, startPoint y: 58, endPoint x: 278, endPoint y: 62, distance: 3.6
click at [277, 58] on icon at bounding box center [276, 60] width 4 height 4
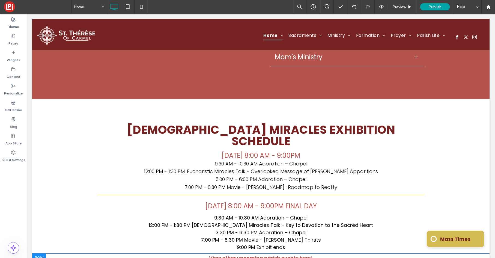
scroll to position [967, 0]
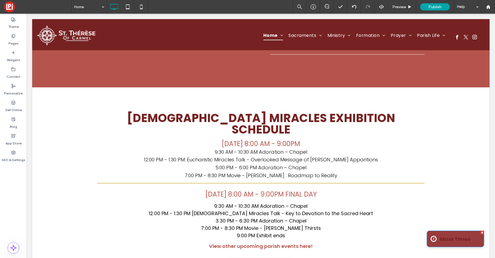
click at [442, 239] on span "Mass Times" at bounding box center [455, 238] width 34 height 13
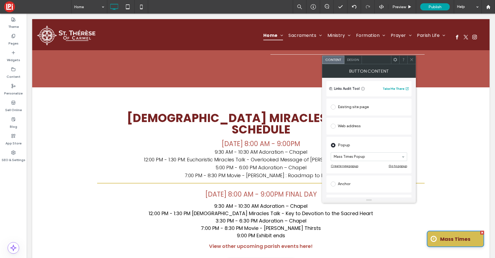
scroll to position [43, 0]
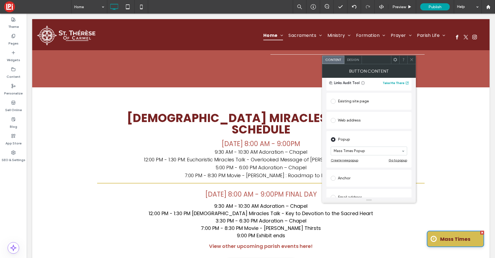
click at [395, 160] on div "Go to popup" at bounding box center [397, 160] width 19 height 4
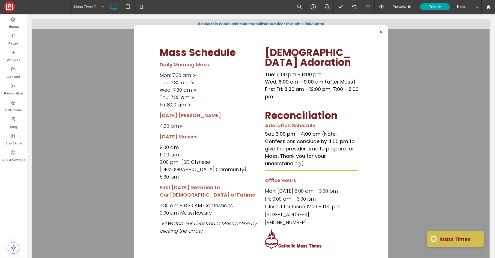
scroll to position [0, 0]
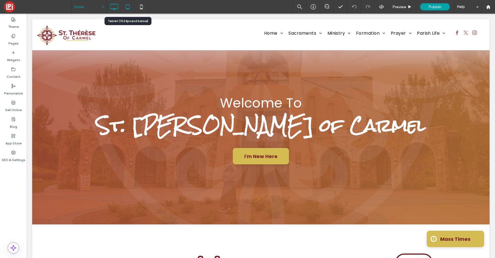
click at [126, 5] on use at bounding box center [128, 6] width 4 height 5
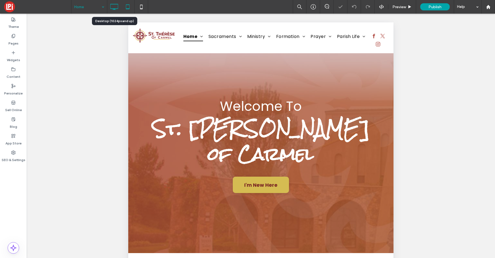
click at [114, 8] on icon at bounding box center [114, 6] width 11 height 11
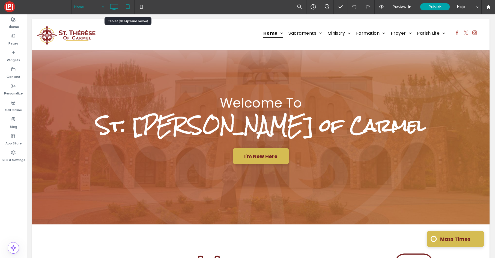
click at [127, 9] on use at bounding box center [128, 6] width 4 height 5
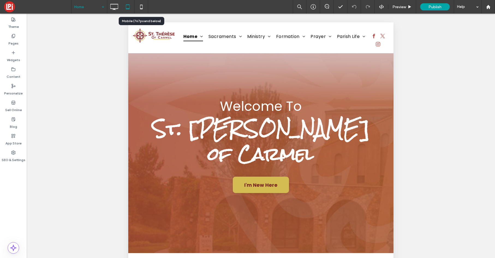
click at [141, 8] on use at bounding box center [141, 7] width 2 height 4
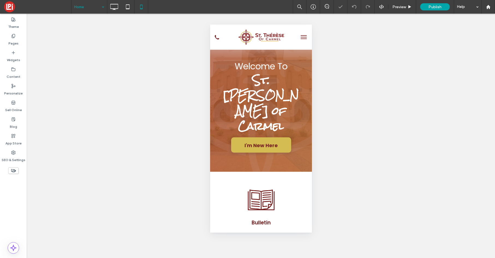
click at [305, 35] on span "menu" at bounding box center [303, 35] width 6 height 1
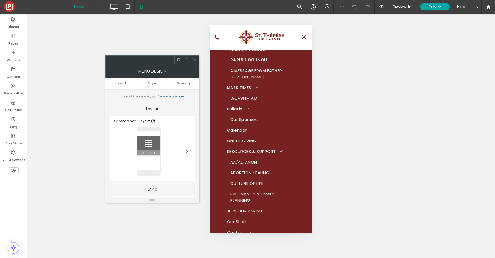
scroll to position [182, 0]
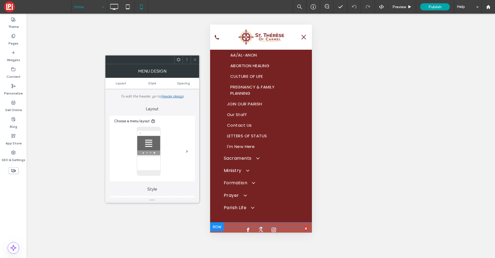
click at [279, 226] on div at bounding box center [261, 230] width 94 height 8
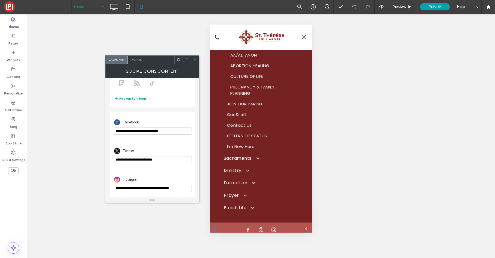
scroll to position [95, 0]
drag, startPoint x: 196, startPoint y: 59, endPoint x: 201, endPoint y: 58, distance: 5.6
click at [196, 59] on icon at bounding box center [195, 60] width 4 height 4
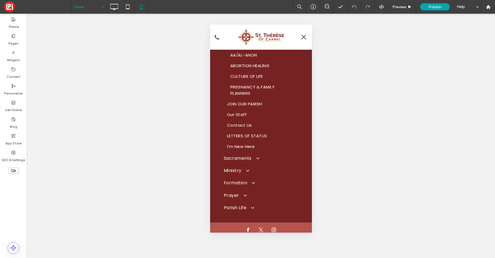
click at [304, 37] on span "menu" at bounding box center [303, 37] width 6 height 1
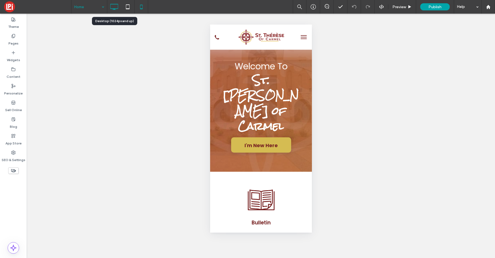
click at [118, 5] on icon at bounding box center [114, 6] width 11 height 11
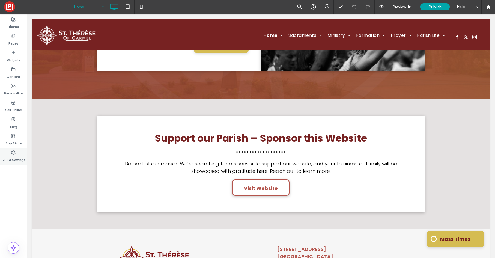
scroll to position [1382, 0]
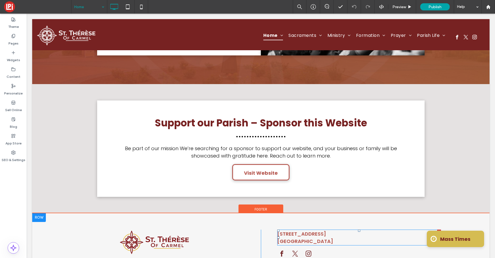
drag, startPoint x: 322, startPoint y: 212, endPoint x: 314, endPoint y: 216, distance: 8.9
click at [322, 237] on span "San Diego, CA 92130" at bounding box center [305, 240] width 56 height 7
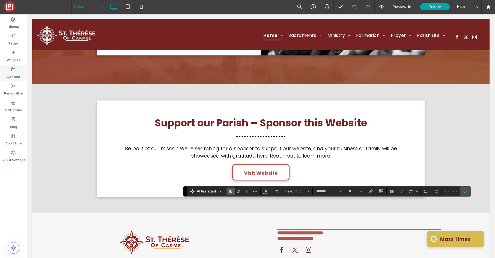
click at [14, 72] on label "Content" at bounding box center [14, 75] width 14 height 8
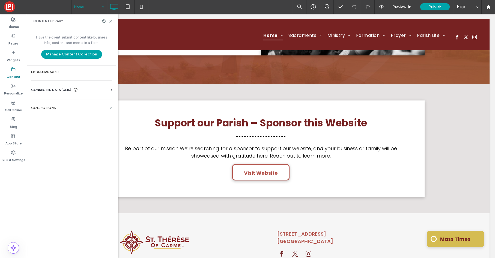
click at [64, 89] on span "CONNECTED DATA (CMS)" at bounding box center [51, 89] width 40 height 5
click at [53, 104] on label "Business Info" at bounding box center [72, 103] width 74 height 4
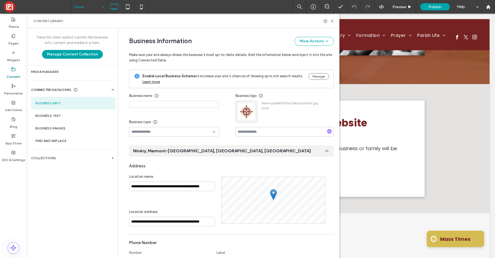
scroll to position [58, 0]
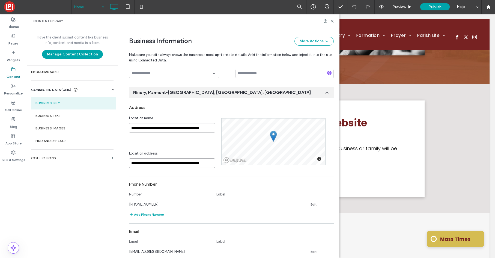
click at [155, 162] on input "**********" at bounding box center [172, 163] width 86 height 10
paste input "**********"
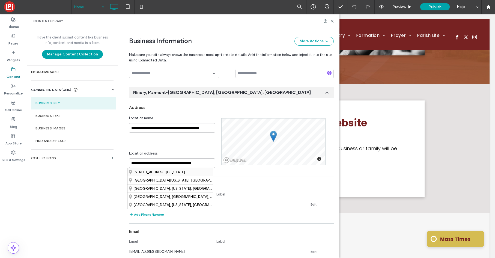
click at [161, 172] on div "4355 Del Mar Trails Road, San Diego, California 92130, United States" at bounding box center [169, 172] width 85 height 8
type input "**********"
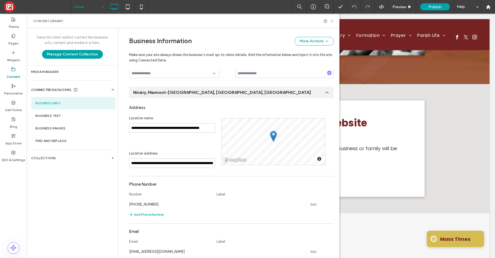
click at [331, 19] on icon at bounding box center [332, 21] width 4 height 4
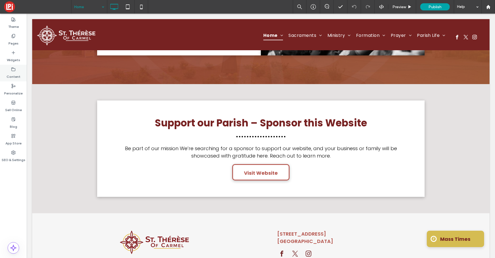
click at [14, 74] on label "Content" at bounding box center [14, 75] width 14 height 8
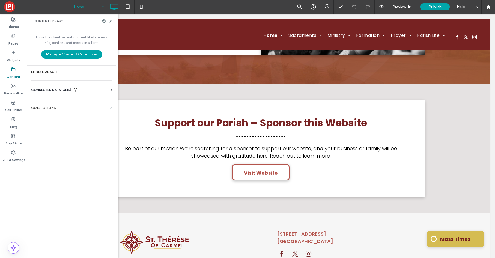
click at [43, 89] on span "CONNECTED DATA (CMS)" at bounding box center [51, 89] width 40 height 5
click at [46, 105] on label "Business Info" at bounding box center [72, 103] width 74 height 4
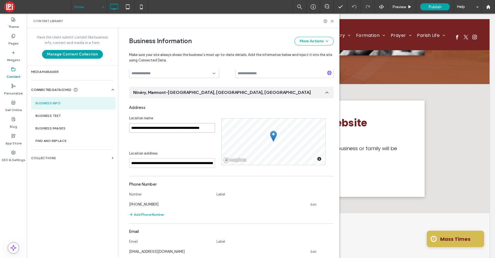
click at [144, 128] on input "**********" at bounding box center [172, 128] width 86 height 10
paste input "**********"
type input "**********"
click at [158, 145] on div "**********" at bounding box center [175, 141] width 92 height 52
click at [332, 20] on icon at bounding box center [332, 21] width 4 height 4
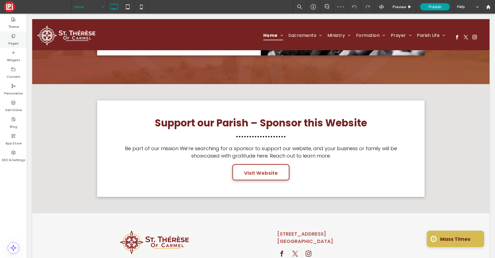
click at [12, 40] on label "Pages" at bounding box center [13, 42] width 10 height 8
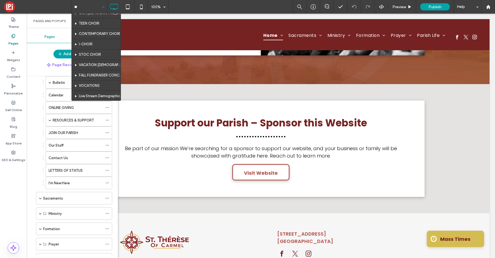
scroll to position [58, 0]
type input "***"
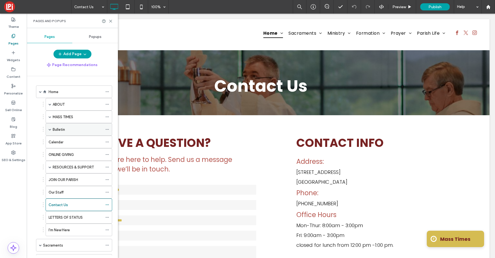
click at [49, 129] on span at bounding box center [50, 129] width 3 height 3
click at [70, 126] on div "Bulletin" at bounding box center [78, 129] width 50 height 12
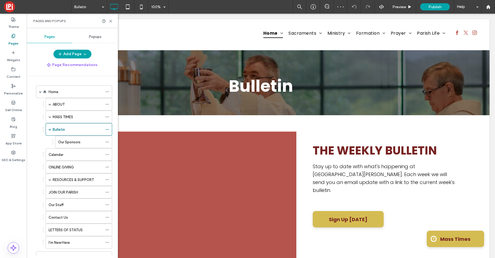
drag, startPoint x: 77, startPoint y: 144, endPoint x: 70, endPoint y: 144, distance: 7.1
click at [77, 144] on label "Our Sponsors" at bounding box center [69, 142] width 22 height 10
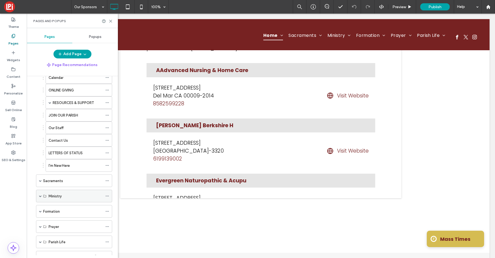
scroll to position [65, 0]
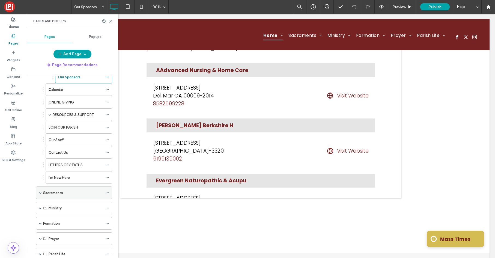
click at [41, 193] on span at bounding box center [40, 192] width 3 height 3
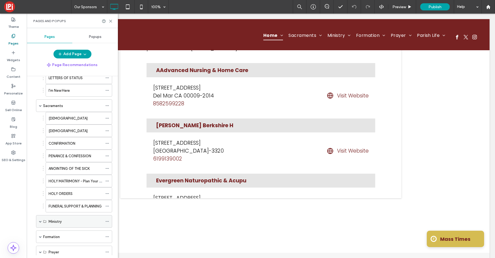
scroll to position [154, 0]
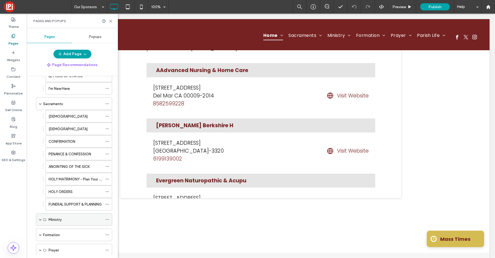
click at [41, 220] on span at bounding box center [40, 219] width 3 height 3
click at [68, 126] on label "HOLY EUCHARIST" at bounding box center [68, 129] width 39 height 10
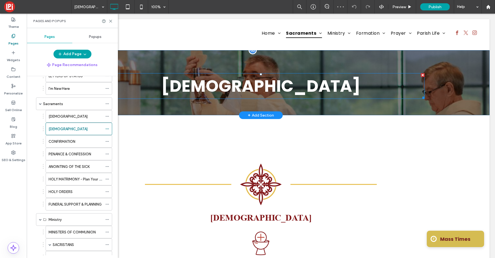
click at [227, 88] on span "HOLY EUCHARIST" at bounding box center [260, 85] width 199 height 23
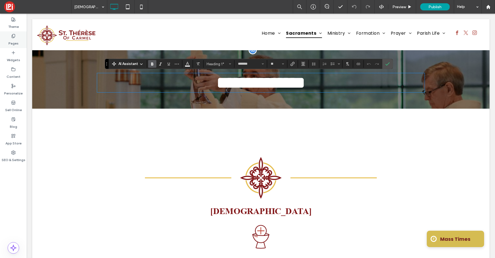
drag, startPoint x: 14, startPoint y: 25, endPoint x: 19, endPoint y: 33, distance: 9.0
click at [14, 25] on label "Theme" at bounding box center [13, 26] width 11 height 8
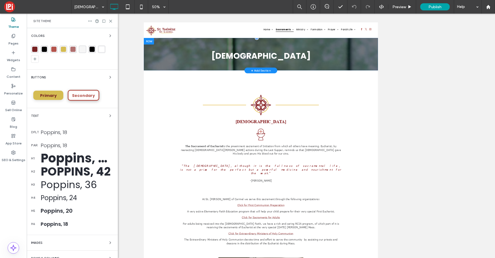
click at [63, 129] on div "Poppins, 18" at bounding box center [77, 131] width 73 height 7
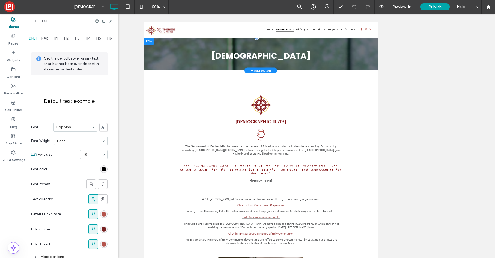
click at [34, 22] on icon at bounding box center [35, 21] width 4 height 4
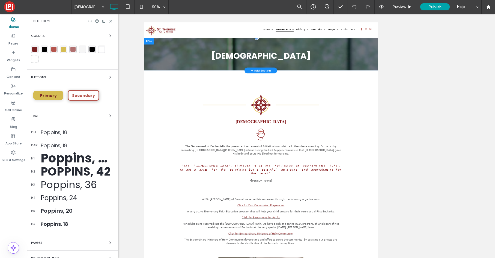
click at [62, 84] on div "Buttons Primary Secondary" at bounding box center [72, 88] width 82 height 29
drag, startPoint x: 109, startPoint y: 21, endPoint x: 81, endPoint y: 4, distance: 33.2
click at [109, 21] on icon at bounding box center [111, 21] width 4 height 4
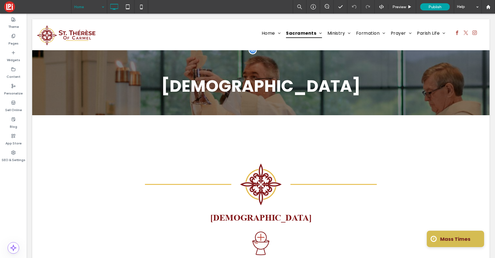
drag, startPoint x: 88, startPoint y: 18, endPoint x: 83, endPoint y: 19, distance: 4.8
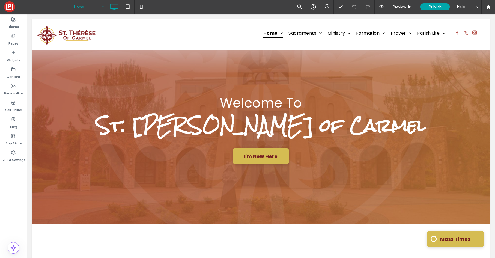
scroll to position [0, 0]
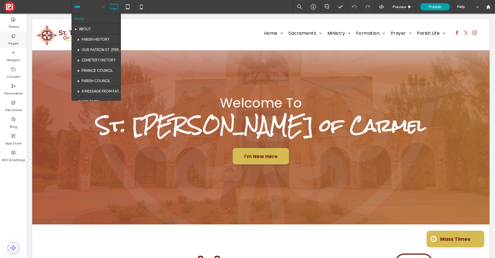
click at [11, 38] on div "Pages" at bounding box center [13, 39] width 27 height 17
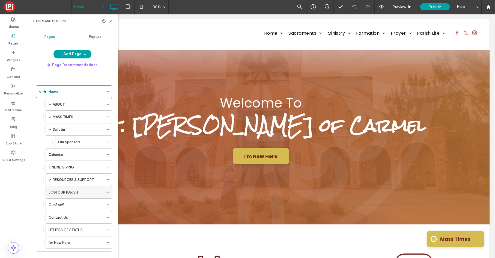
click at [61, 190] on label "JOIN OUR PARISH" at bounding box center [63, 192] width 29 height 10
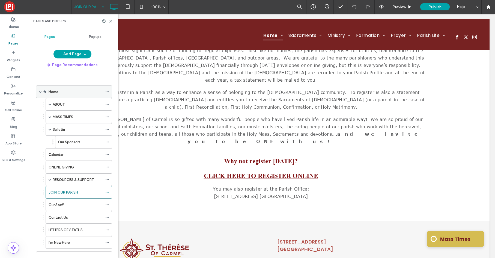
click at [59, 92] on div "Home" at bounding box center [76, 92] width 54 height 6
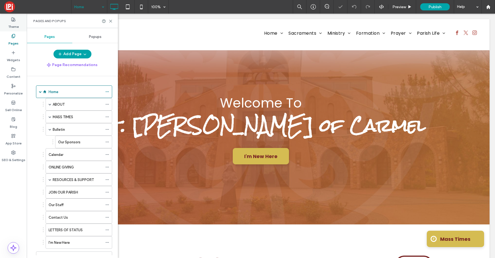
click at [14, 25] on label "Theme" at bounding box center [13, 26] width 11 height 8
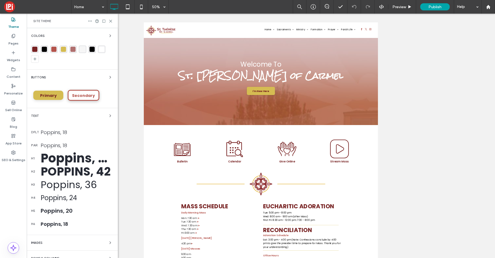
click at [85, 83] on div "Buttons Primary Secondary" at bounding box center [72, 88] width 82 height 29
click at [112, 20] on icon at bounding box center [111, 21] width 4 height 4
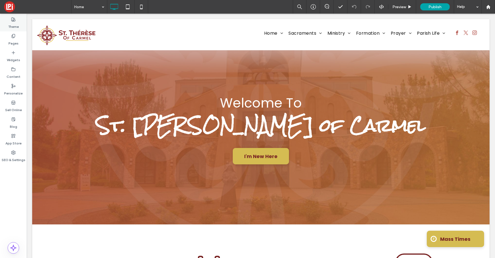
click at [14, 20] on icon at bounding box center [13, 19] width 4 height 4
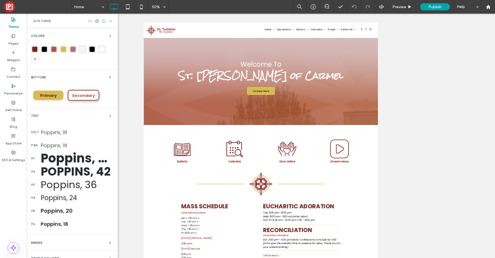
click at [111, 21] on use at bounding box center [110, 21] width 2 height 2
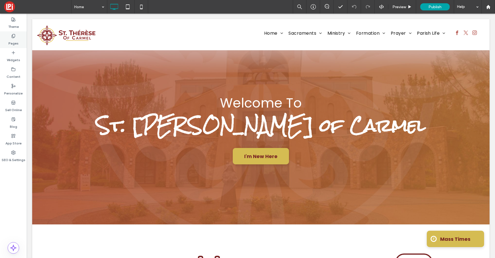
click at [11, 37] on icon at bounding box center [13, 36] width 4 height 4
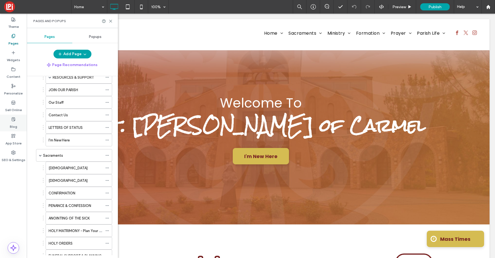
scroll to position [114, 0]
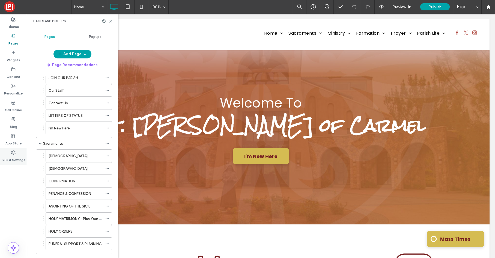
click at [11, 155] on label "SEO & Settings" at bounding box center [14, 159] width 24 height 8
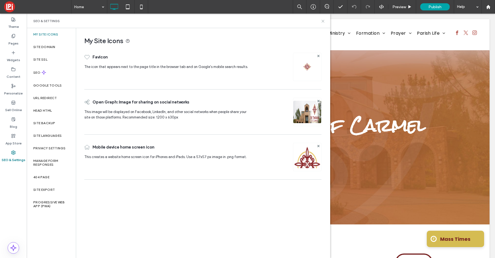
click at [322, 20] on icon at bounding box center [323, 21] width 4 height 4
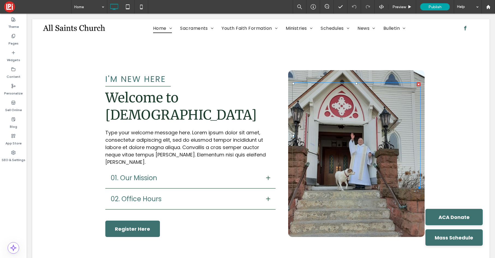
scroll to position [926, 0]
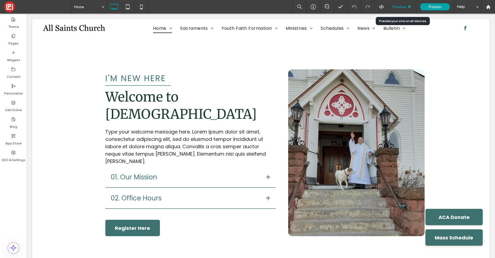
click at [394, 5] on span "Preview" at bounding box center [399, 7] width 14 height 5
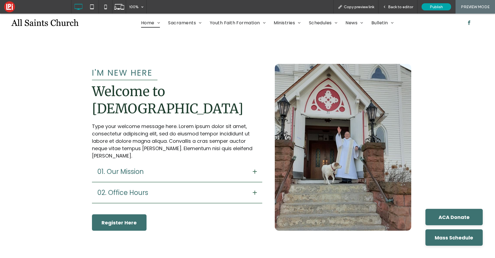
click at [253, 169] on div at bounding box center [254, 171] width 4 height 4
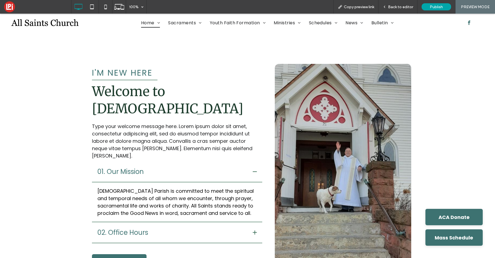
click at [253, 169] on div at bounding box center [254, 171] width 4 height 4
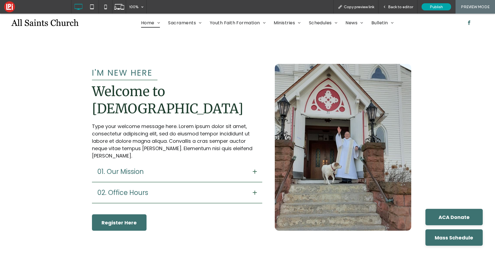
click at [255, 190] on div at bounding box center [254, 192] width 4 height 4
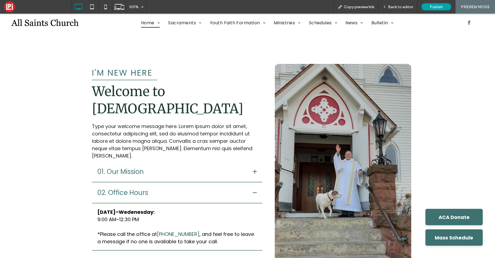
click at [255, 190] on div at bounding box center [254, 192] width 4 height 4
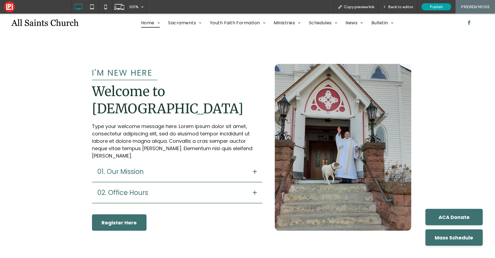
click at [252, 192] on div at bounding box center [254, 192] width 4 height 1
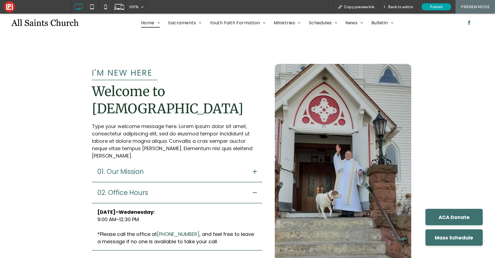
click at [252, 192] on div at bounding box center [254, 192] width 4 height 1
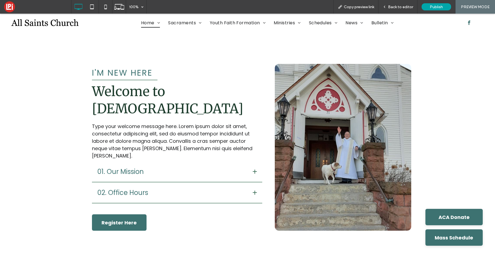
click at [351, 158] on div at bounding box center [343, 129] width 128 height 106
drag, startPoint x: 403, startPoint y: 4, endPoint x: 396, endPoint y: 2, distance: 7.0
click at [403, 4] on div "Back to editor" at bounding box center [397, 7] width 39 height 14
click at [397, 6] on span "Back to editor" at bounding box center [400, 7] width 25 height 5
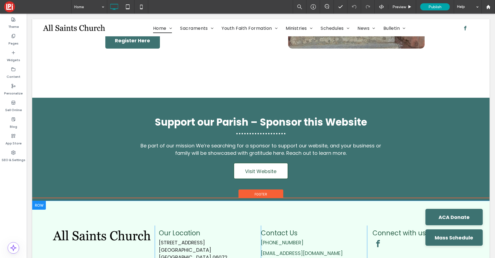
scroll to position [1103, 0]
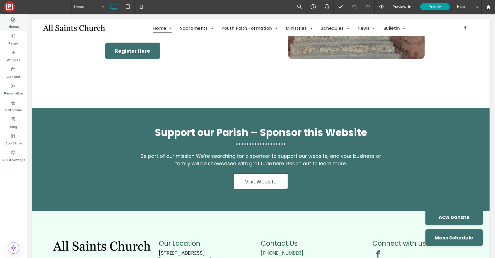
click at [13, 21] on use at bounding box center [13, 19] width 4 height 4
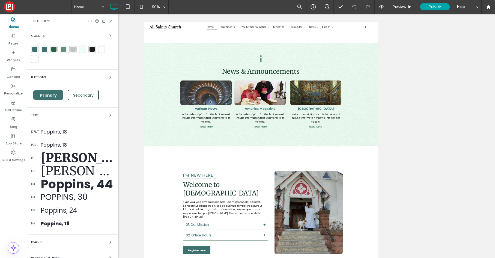
scroll to position [638, 0]
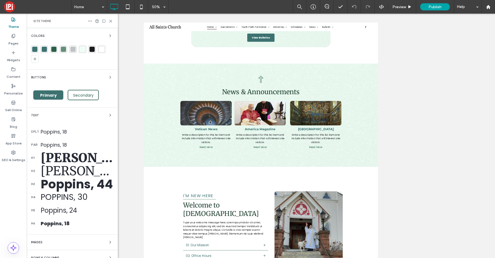
click at [58, 132] on div "Poppins, 18" at bounding box center [77, 131] width 73 height 7
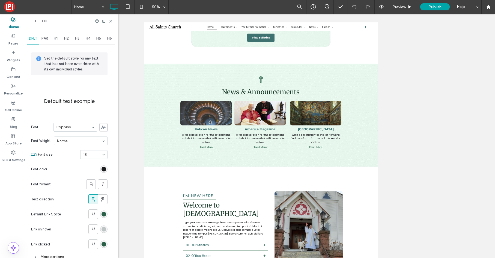
drag, startPoint x: 37, startPoint y: 21, endPoint x: 43, endPoint y: 32, distance: 12.8
click at [37, 21] on icon at bounding box center [35, 21] width 4 height 4
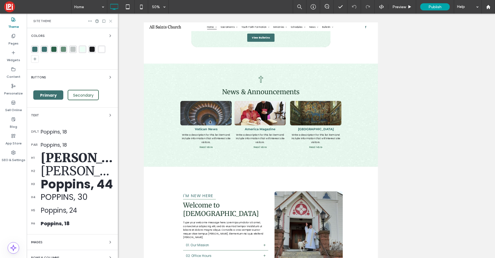
click at [109, 21] on icon at bounding box center [111, 21] width 4 height 4
